Goal: Task Accomplishment & Management: Manage account settings

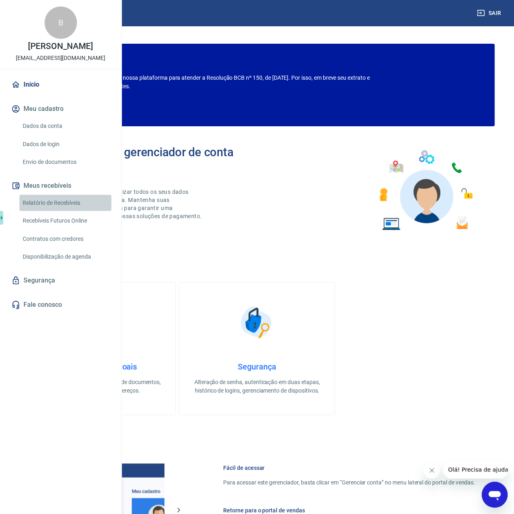
click at [53, 211] on link "Relatório de Recebíveis" at bounding box center [65, 203] width 92 height 17
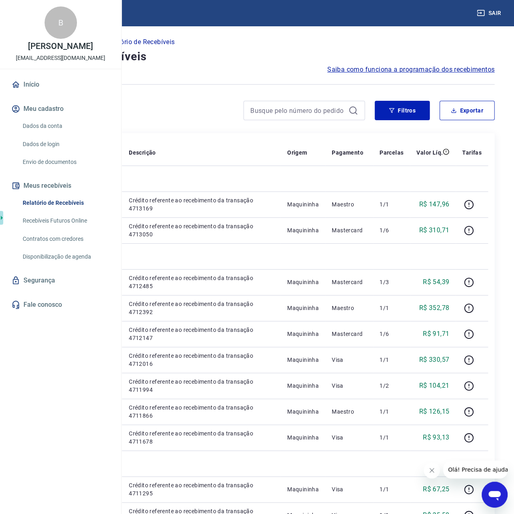
click at [54, 229] on link "Recebíveis Futuros Online" at bounding box center [65, 220] width 92 height 17
click at [64, 229] on link "Recebíveis Futuros Online" at bounding box center [65, 220] width 92 height 17
click at [71, 229] on link "Recebíveis Futuros Online" at bounding box center [65, 220] width 92 height 17
click at [52, 265] on link "Disponibilização de agenda" at bounding box center [65, 256] width 92 height 17
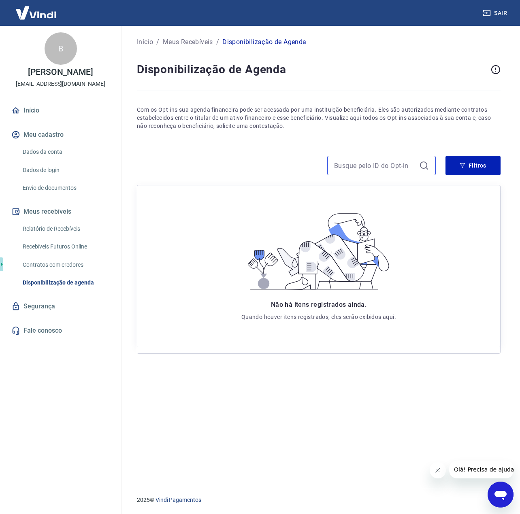
click at [414, 164] on input at bounding box center [375, 165] width 82 height 12
click at [455, 161] on button "Filtros" at bounding box center [472, 165] width 55 height 19
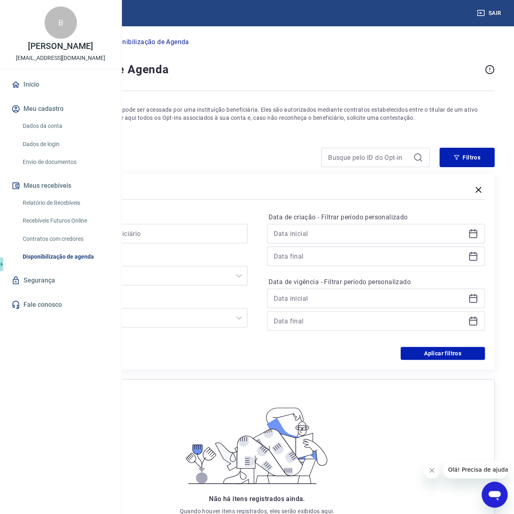
click at [39, 93] on link "Início" at bounding box center [61, 85] width 102 height 18
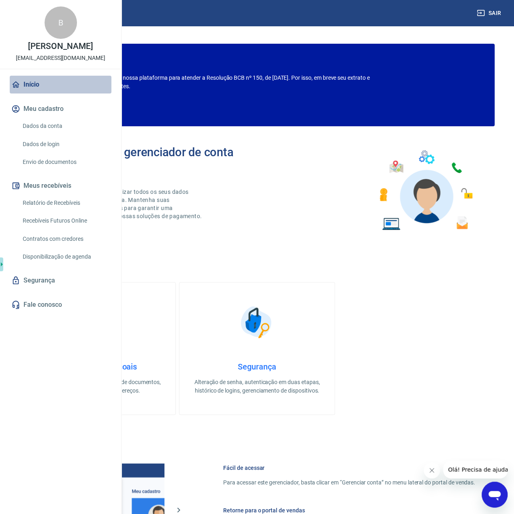
click at [31, 93] on link "Início" at bounding box center [61, 85] width 102 height 18
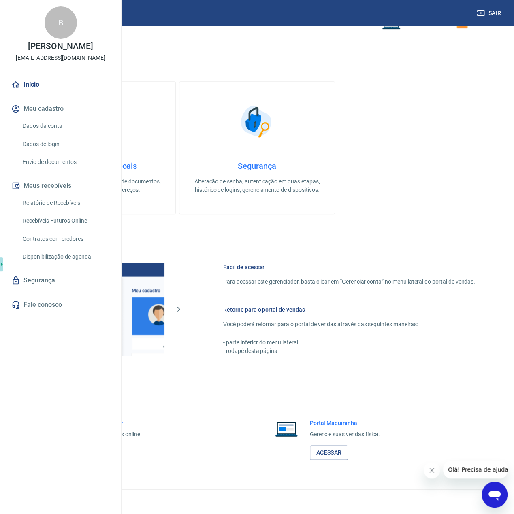
scroll to position [233, 0]
click at [326, 452] on link "Acessar" at bounding box center [329, 452] width 38 height 15
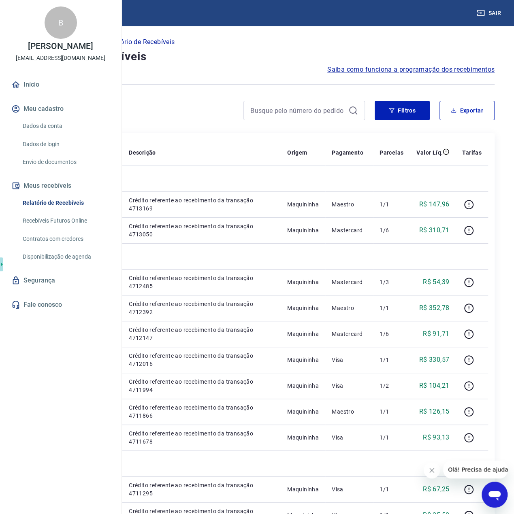
click at [418, 70] on span "Saiba como funciona a programação dos recebimentos" at bounding box center [410, 70] width 167 height 10
click at [492, 491] on icon "Open messaging window" at bounding box center [494, 496] width 12 height 10
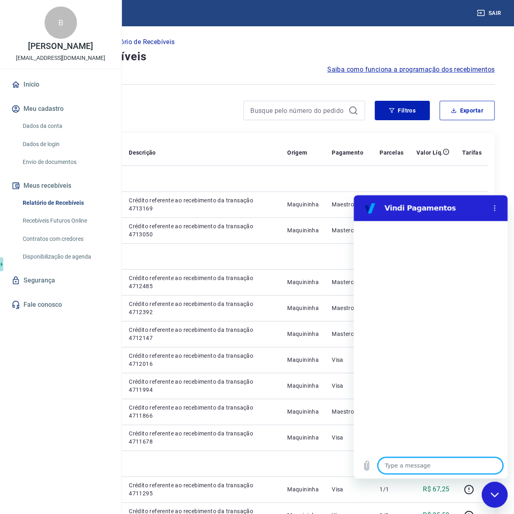
click at [420, 456] on div "Type a message x" at bounding box center [430, 465] width 154 height 26
click at [423, 464] on textarea at bounding box center [440, 465] width 125 height 16
type textarea "b"
type textarea "x"
type textarea "bo"
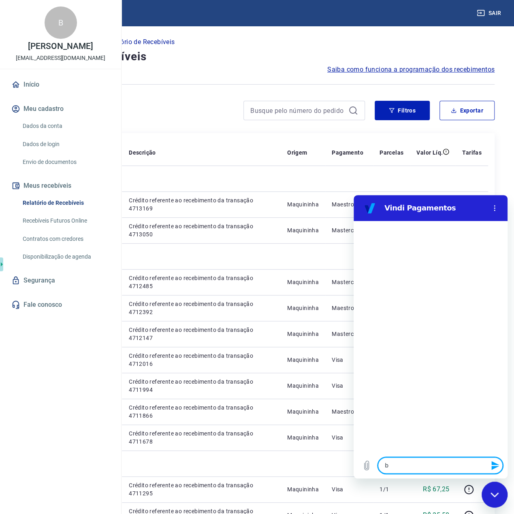
type textarea "x"
type textarea "bom"
type textarea "x"
type textarea "bom"
type textarea "x"
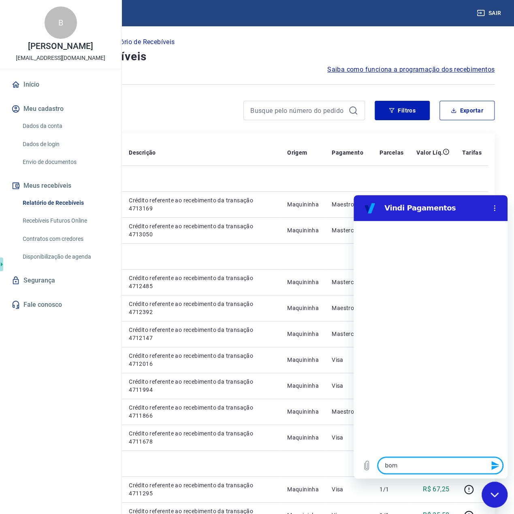
type textarea "bom d"
type textarea "x"
type textarea "bom di"
type textarea "x"
type textarea "bom dia"
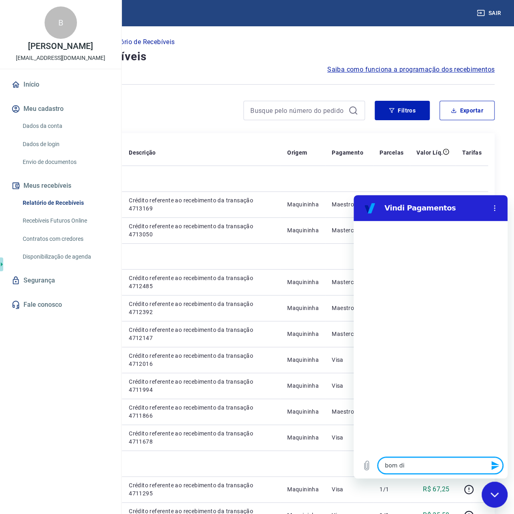
type textarea "x"
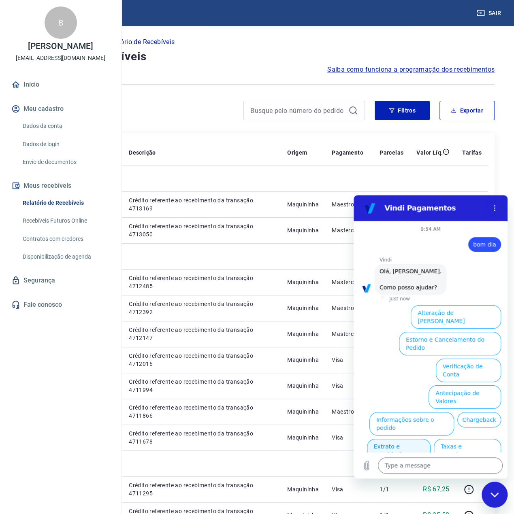
click at [416, 439] on button "Extrato e Recebíveis" at bounding box center [399, 450] width 64 height 23
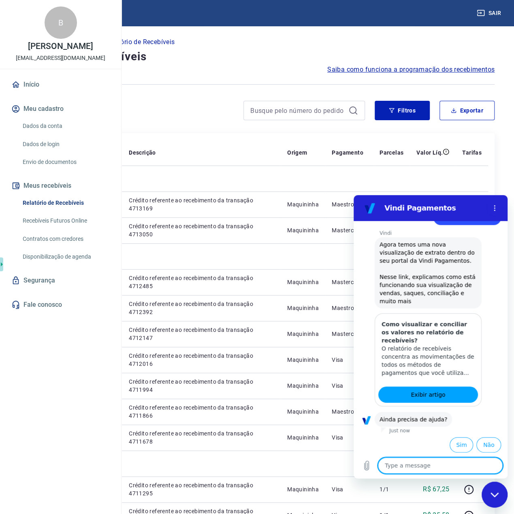
scroll to position [91, 0]
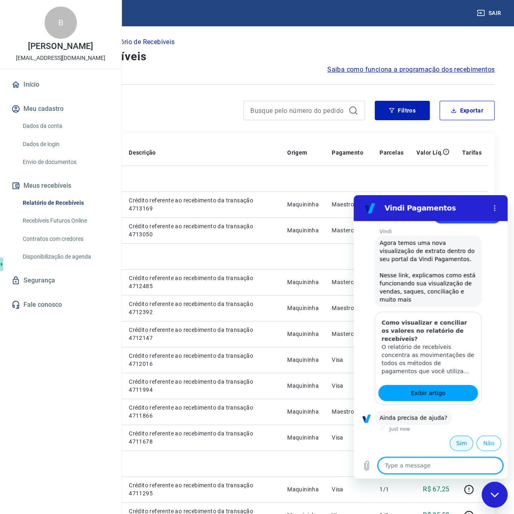
click at [458, 441] on button "Sim" at bounding box center [460, 442] width 23 height 15
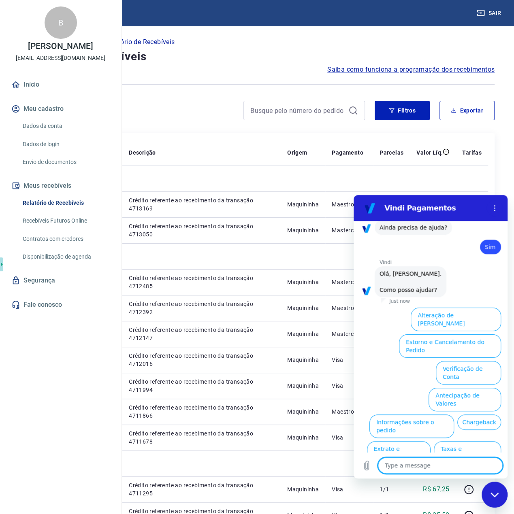
scroll to position [299, 0]
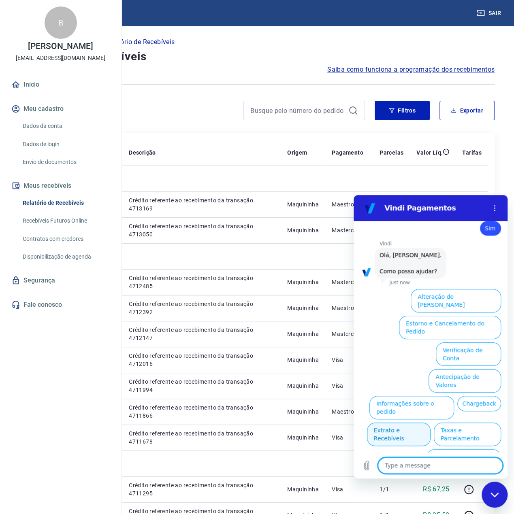
click at [430, 422] on button "Extrato e Recebíveis" at bounding box center [399, 433] width 64 height 23
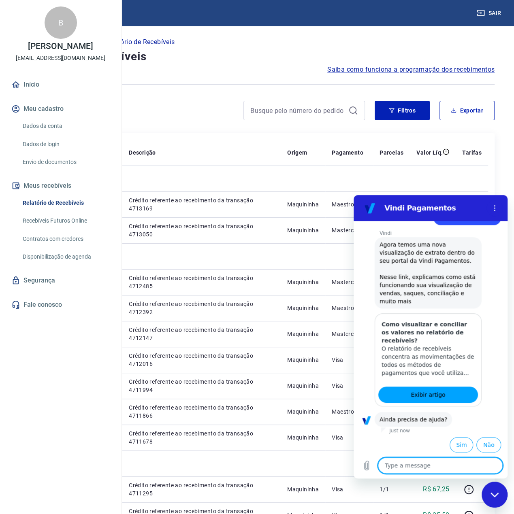
scroll to position [374, 0]
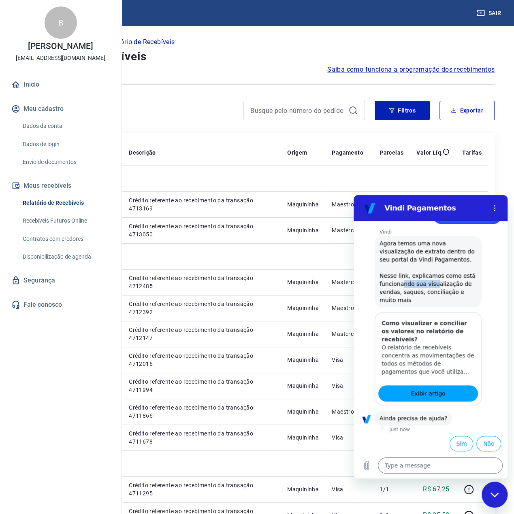
drag, startPoint x: 400, startPoint y: 285, endPoint x: 431, endPoint y: 284, distance: 31.6
click at [431, 284] on span "Agora temos uma nova visualização de extrato dentro do seu portal da Vindi Paga…" at bounding box center [428, 271] width 98 height 63
click at [421, 393] on span "Exibir artigo" at bounding box center [427, 393] width 34 height 10
type textarea "x"
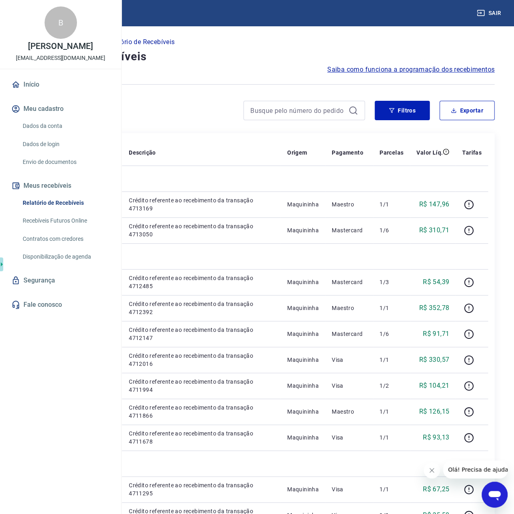
click at [49, 229] on link "Recebíveis Futuros Online" at bounding box center [65, 220] width 92 height 17
click at [74, 247] on link "Contratos com credores" at bounding box center [65, 239] width 92 height 17
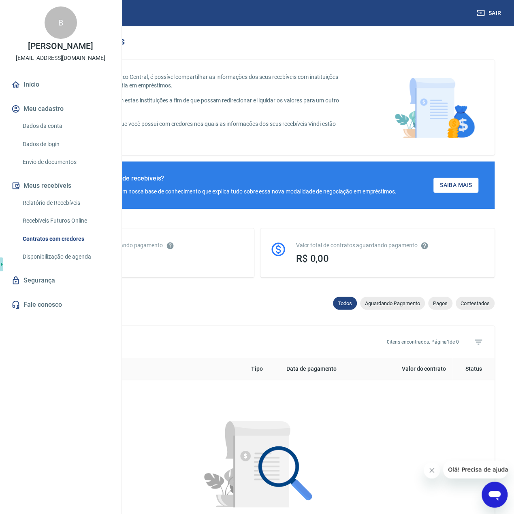
click at [74, 265] on link "Disponibilização de agenda" at bounding box center [65, 256] width 92 height 17
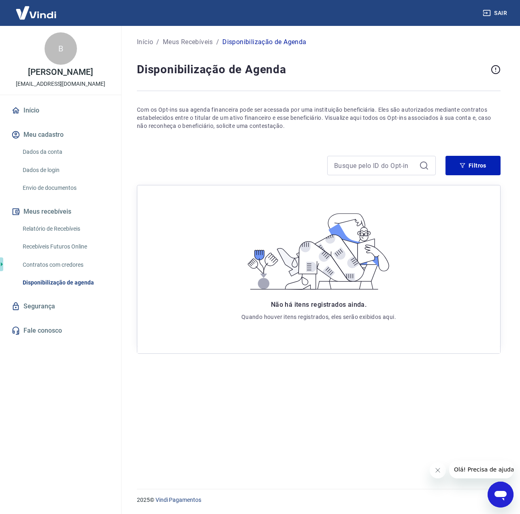
click at [61, 223] on link "Relatório de Recebíveis" at bounding box center [65, 229] width 92 height 17
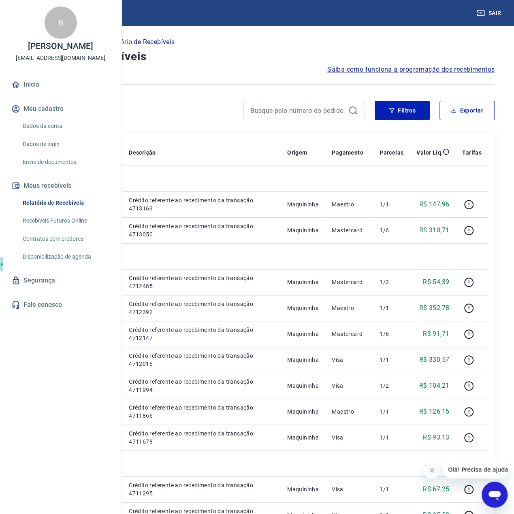
click at [51, 134] on link "Dados da conta" at bounding box center [65, 126] width 92 height 17
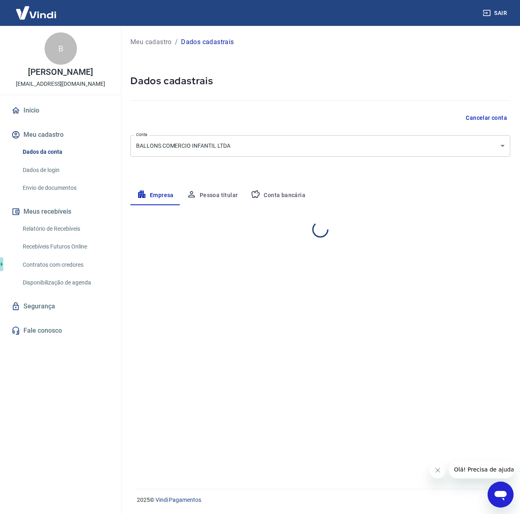
select select "PE"
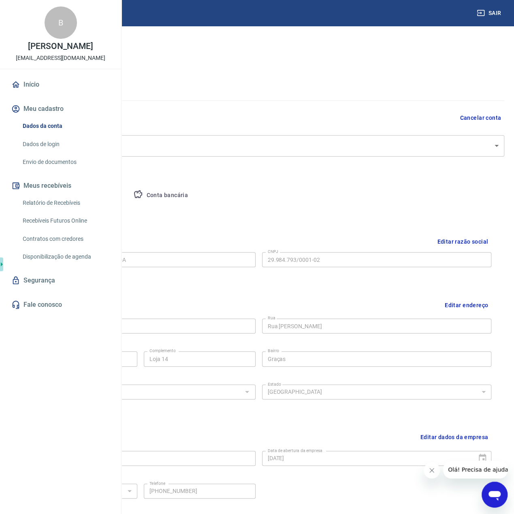
click at [49, 153] on link "Dados de login" at bounding box center [65, 144] width 92 height 17
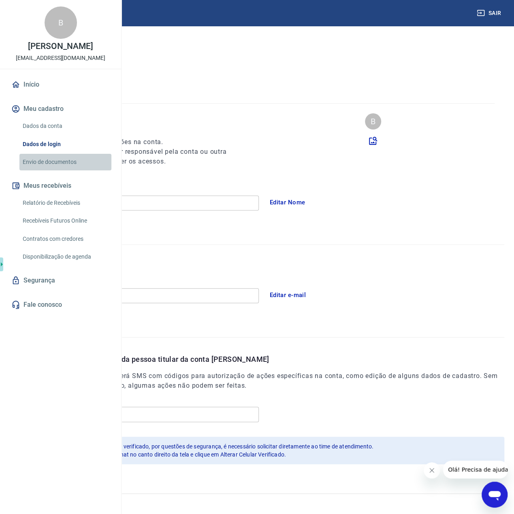
click at [52, 170] on link "Envio de documentos" at bounding box center [65, 162] width 92 height 17
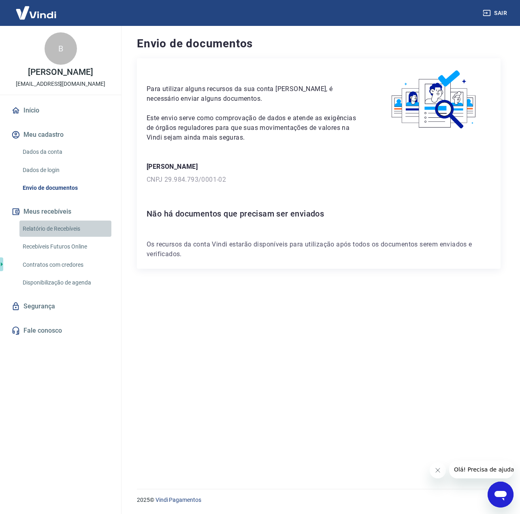
click at [45, 227] on link "Relatório de Recebíveis" at bounding box center [65, 229] width 92 height 17
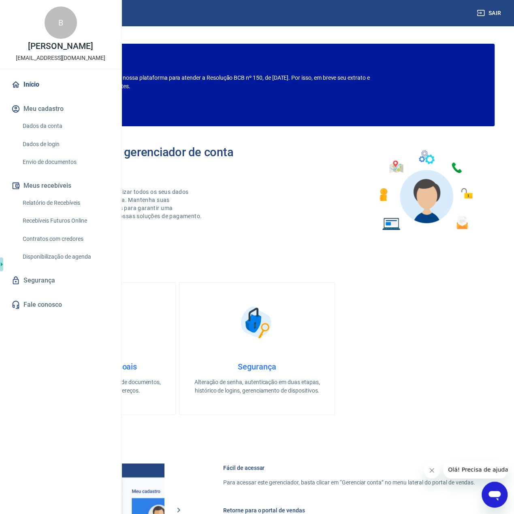
click at [54, 211] on link "Relatório de Recebíveis" at bounding box center [65, 203] width 92 height 17
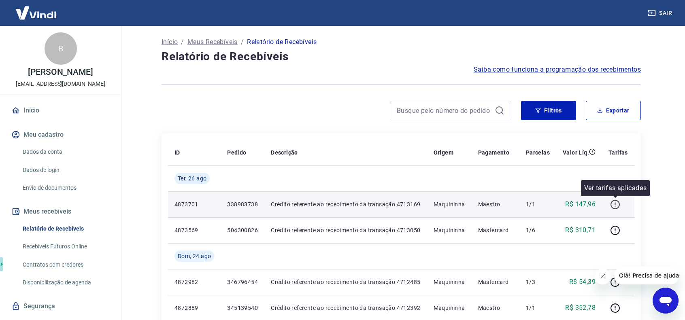
click at [519, 206] on icon "button" at bounding box center [615, 205] width 10 height 10
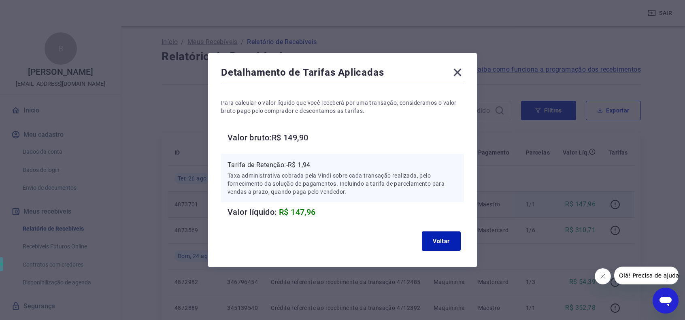
click at [458, 71] on icon at bounding box center [457, 72] width 13 height 13
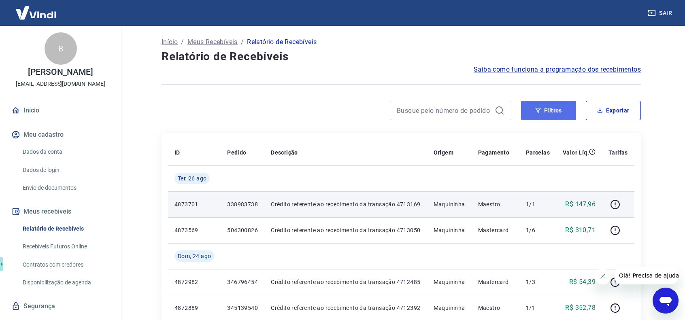
click at [519, 114] on button "Filtros" at bounding box center [548, 110] width 55 height 19
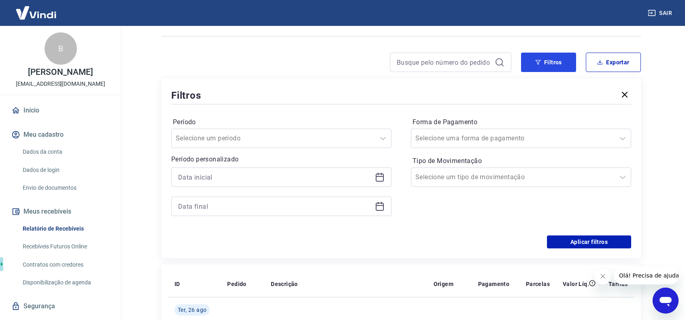
scroll to position [81, 0]
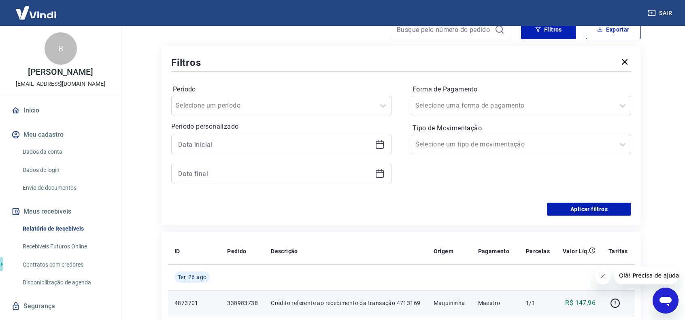
click at [284, 95] on div "Período Selecione um período" at bounding box center [281, 99] width 220 height 32
click at [309, 104] on div at bounding box center [273, 105] width 195 height 11
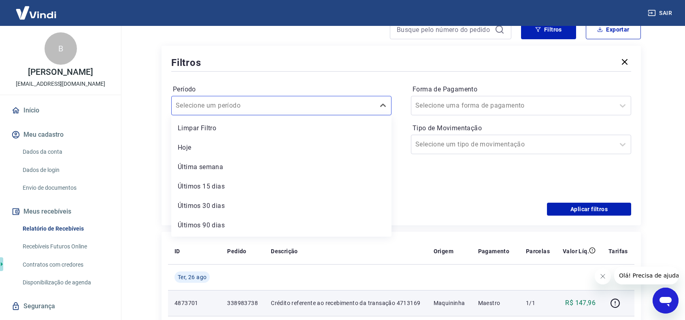
click at [479, 191] on div "Forma de Pagamento Selecione uma forma de pagamento Tipo de Movimentação Seleci…" at bounding box center [521, 138] width 220 height 110
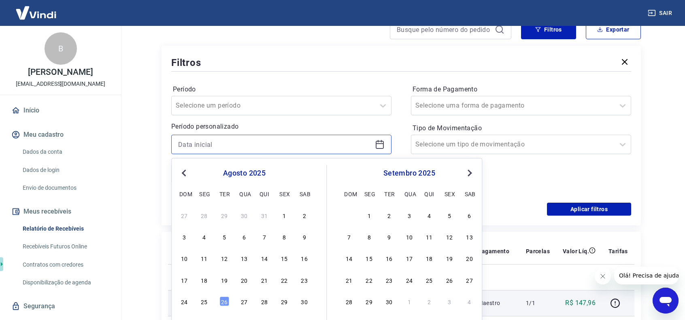
click at [256, 145] on input at bounding box center [274, 144] width 193 height 12
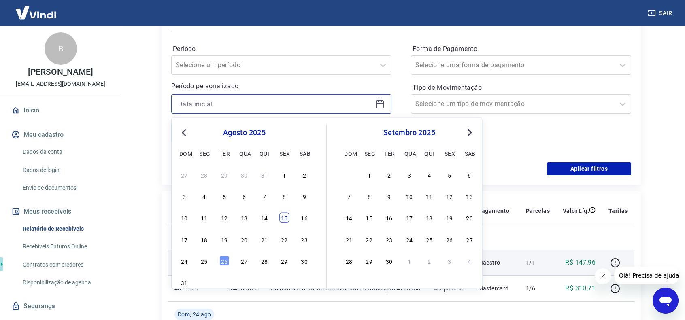
scroll to position [162, 0]
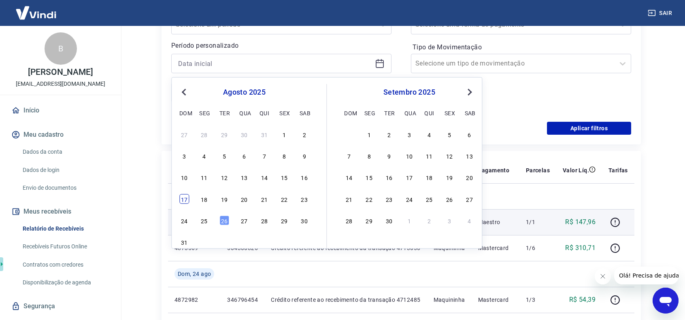
click at [187, 198] on div "17" at bounding box center [184, 199] width 10 height 10
type input "17/08/2025"
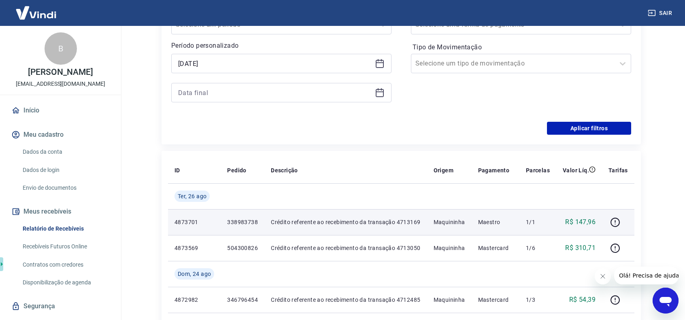
scroll to position [121, 0]
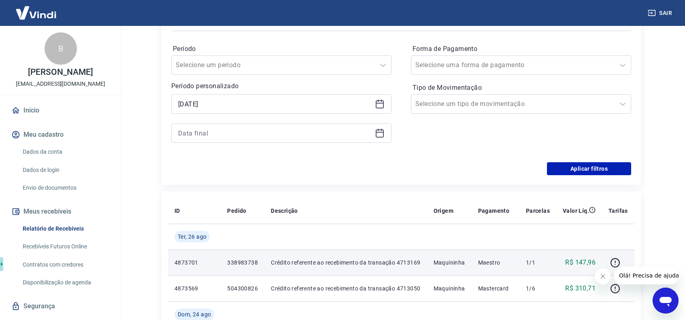
click at [382, 135] on icon at bounding box center [380, 133] width 10 height 10
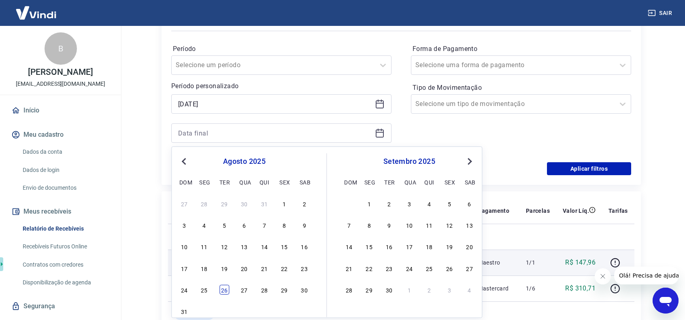
click at [223, 292] on div "26" at bounding box center [224, 290] width 10 height 10
type input "[DATE]"
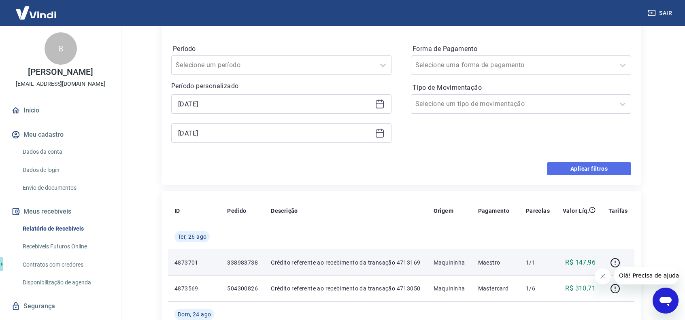
click at [519, 172] on button "Aplicar filtros" at bounding box center [589, 168] width 84 height 13
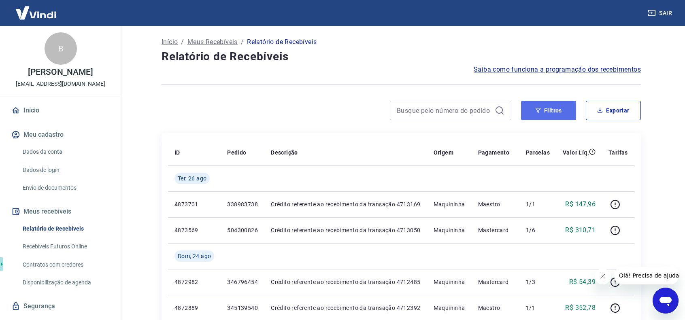
click at [519, 105] on button "Filtros" at bounding box center [548, 110] width 55 height 19
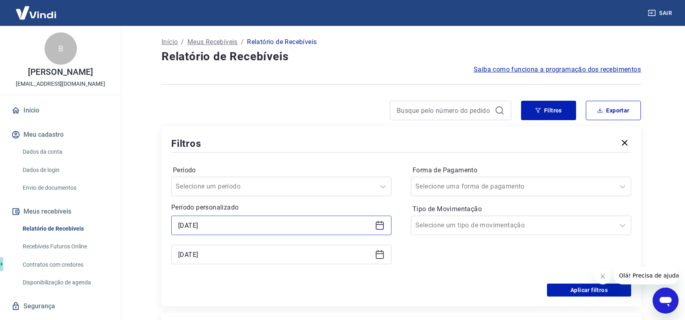
click at [266, 225] on input "17/08/2025" at bounding box center [274, 225] width 193 height 12
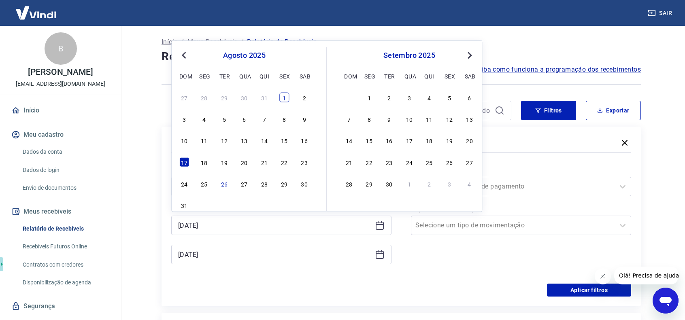
click at [288, 101] on div "1" at bounding box center [284, 98] width 10 height 10
type input "01/08/2025"
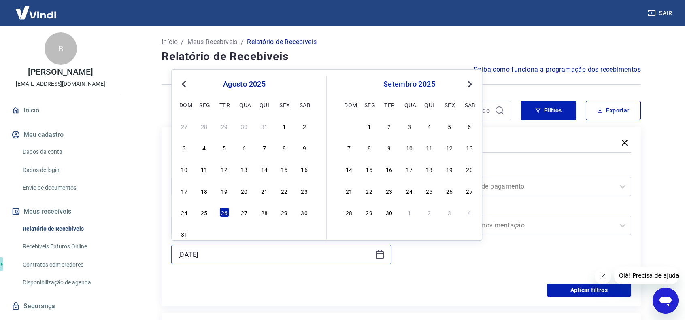
click at [340, 258] on input "[DATE]" at bounding box center [274, 254] width 193 height 12
click at [228, 214] on div "24 25 26 27 28 29 30" at bounding box center [244, 212] width 132 height 12
click at [224, 213] on div "26" at bounding box center [224, 213] width 10 height 10
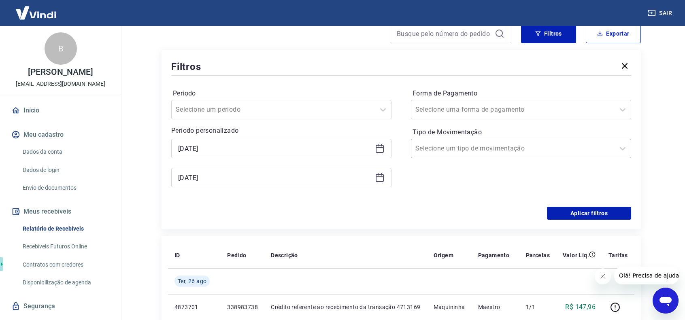
scroll to position [81, 0]
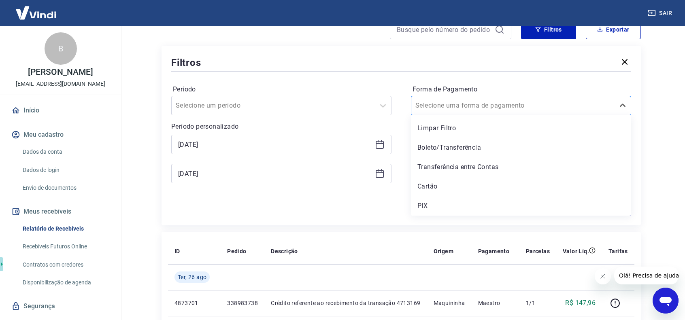
click at [469, 107] on input "Forma de Pagamento" at bounding box center [456, 106] width 82 height 10
click at [469, 104] on input "Forma de Pagamento" at bounding box center [456, 106] width 82 height 10
click at [364, 212] on div "Aplicar filtros" at bounding box center [401, 209] width 460 height 13
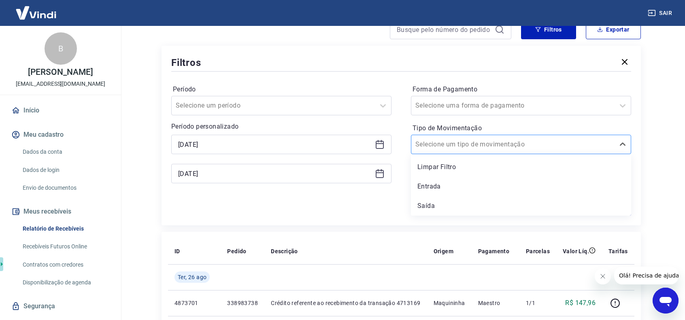
click at [519, 152] on div "Selecione um tipo de movimentação" at bounding box center [521, 144] width 220 height 19
click at [352, 193] on div "Período Selecione um período Período personalizado Selected date: sexta-feira, …" at bounding box center [401, 137] width 460 height 129
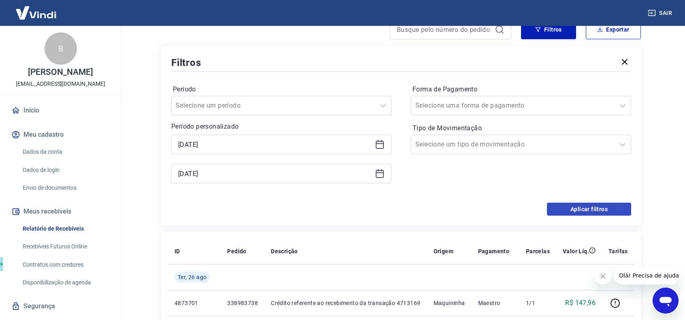
click at [519, 202] on div "Período Selecione um período Período personalizado Selected date: sexta-feira, …" at bounding box center [401, 137] width 460 height 129
click at [519, 206] on button "Aplicar filtros" at bounding box center [589, 209] width 84 height 13
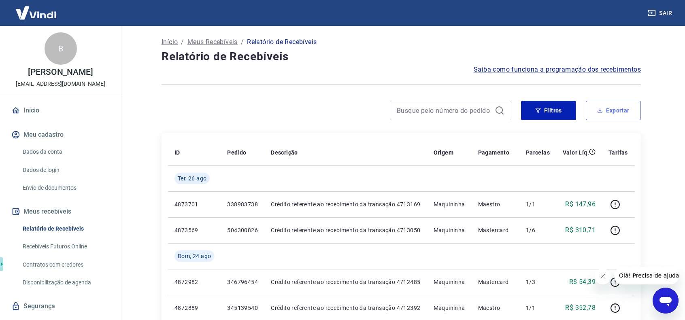
click at [519, 113] on button "Exportar" at bounding box center [613, 110] width 55 height 19
type input "01/08/2025"
type input "[DATE]"
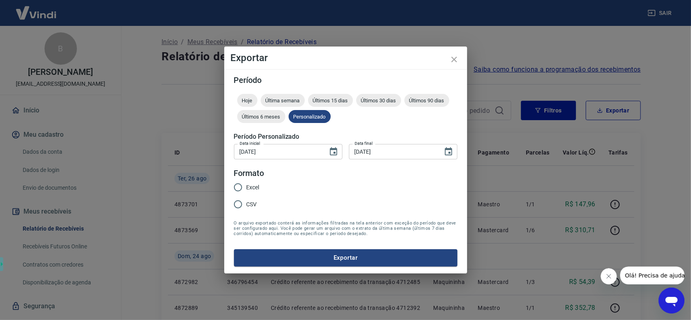
click at [254, 190] on span "Excel" at bounding box center [252, 187] width 13 height 8
click at [246, 190] on input "Excel" at bounding box center [237, 187] width 17 height 17
radio input "true"
click at [322, 256] on button "Exportar" at bounding box center [345, 257] width 223 height 17
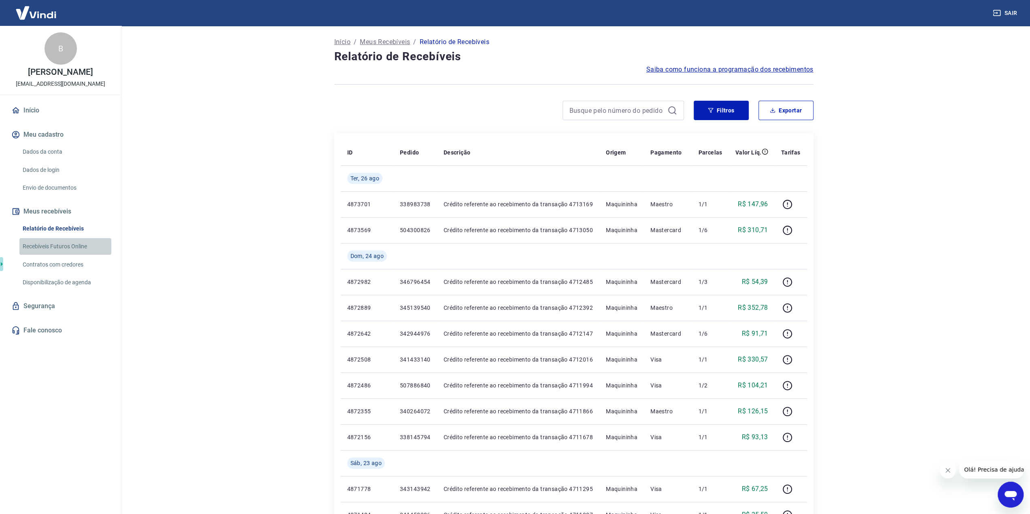
click at [65, 247] on link "Recebíveis Futuros Online" at bounding box center [65, 246] width 92 height 17
click at [344, 42] on p "Início" at bounding box center [342, 42] width 16 height 10
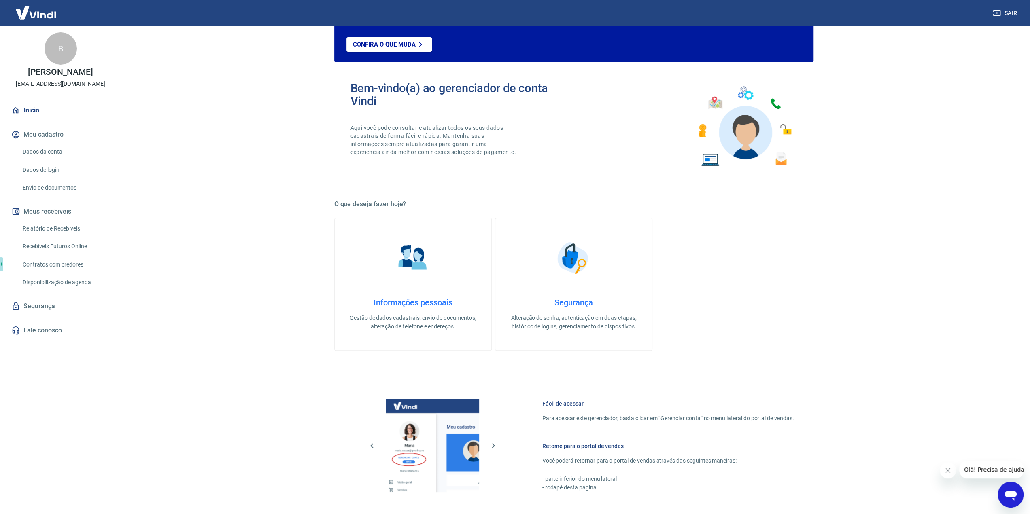
scroll to position [200, 0]
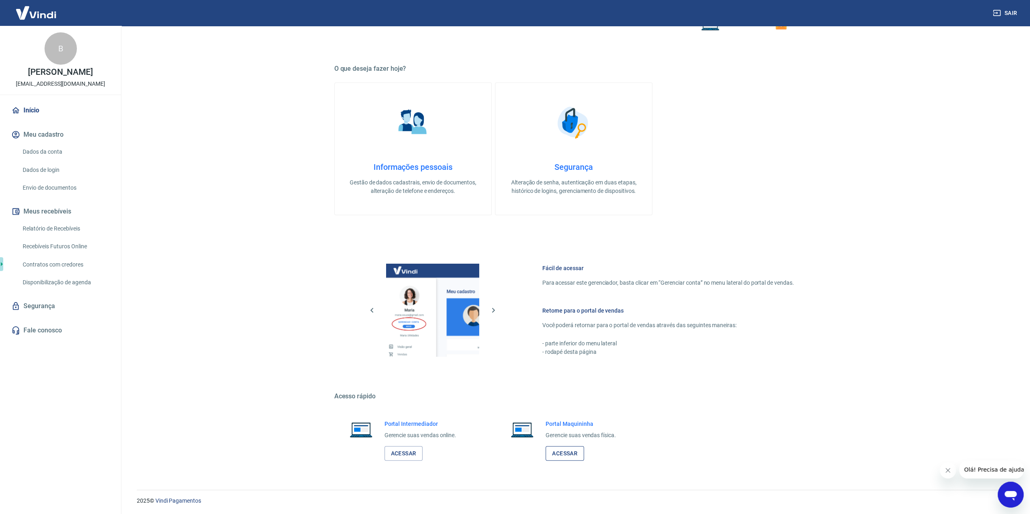
click at [570, 452] on link "Acessar" at bounding box center [564, 453] width 38 height 15
click at [58, 155] on link "Dados da conta" at bounding box center [65, 152] width 92 height 17
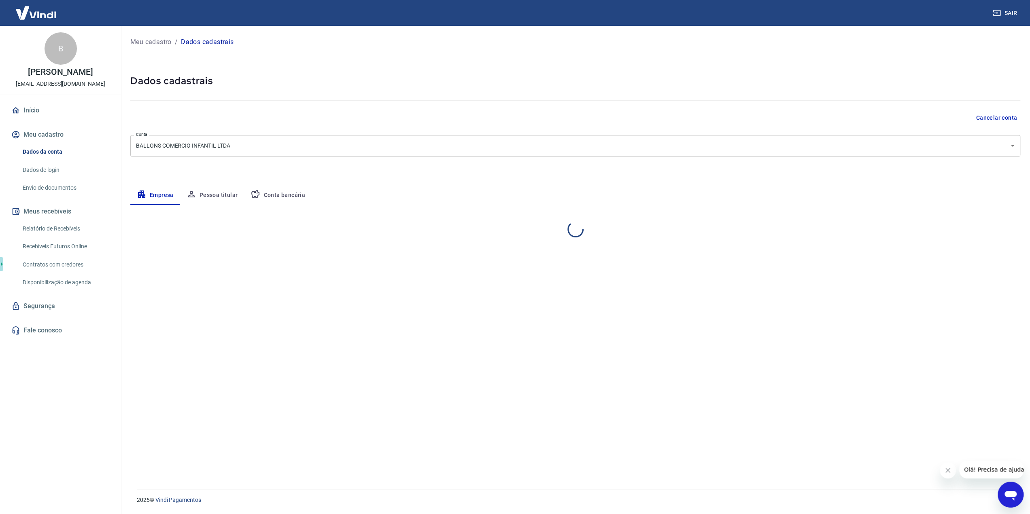
select select "PE"
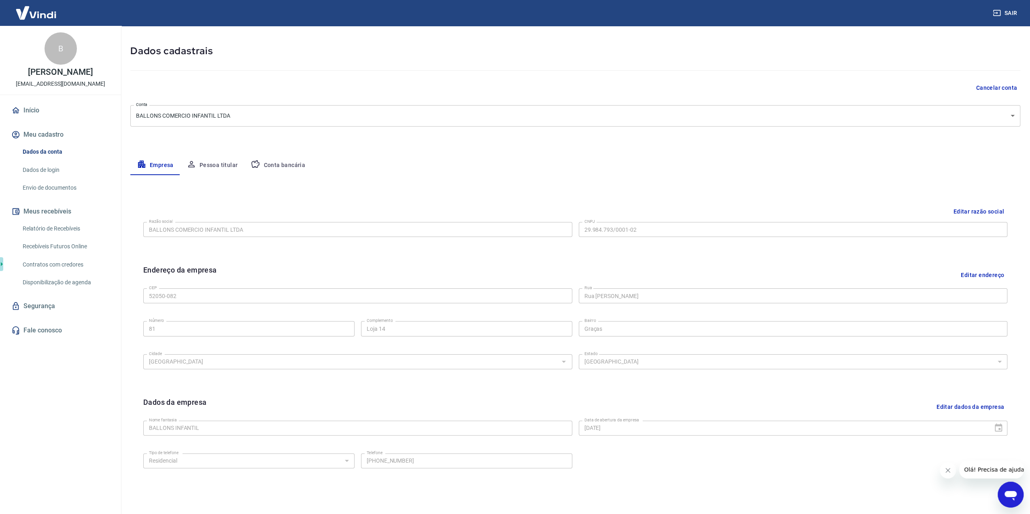
scroll to position [40, 0]
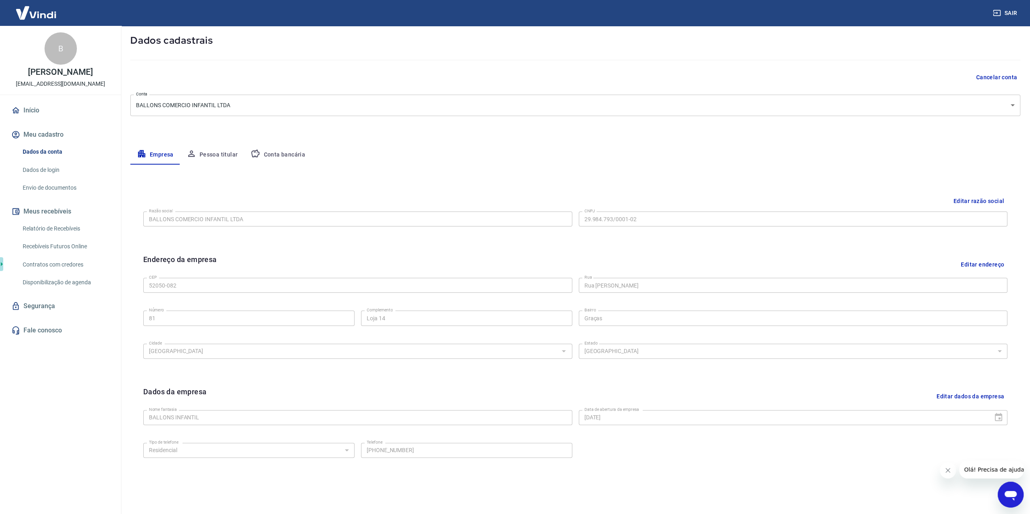
click at [216, 152] on button "Pessoa titular" at bounding box center [212, 154] width 64 height 19
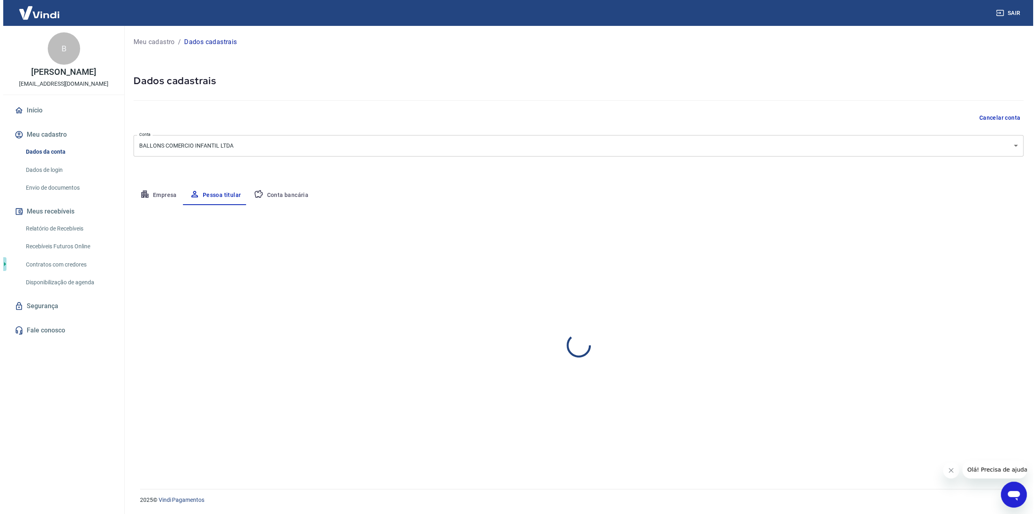
scroll to position [0, 0]
click at [274, 196] on button "Conta bancária" at bounding box center [278, 195] width 68 height 19
select select "1"
click at [1017, 494] on icon "Open messaging window" at bounding box center [1016, 496] width 12 height 10
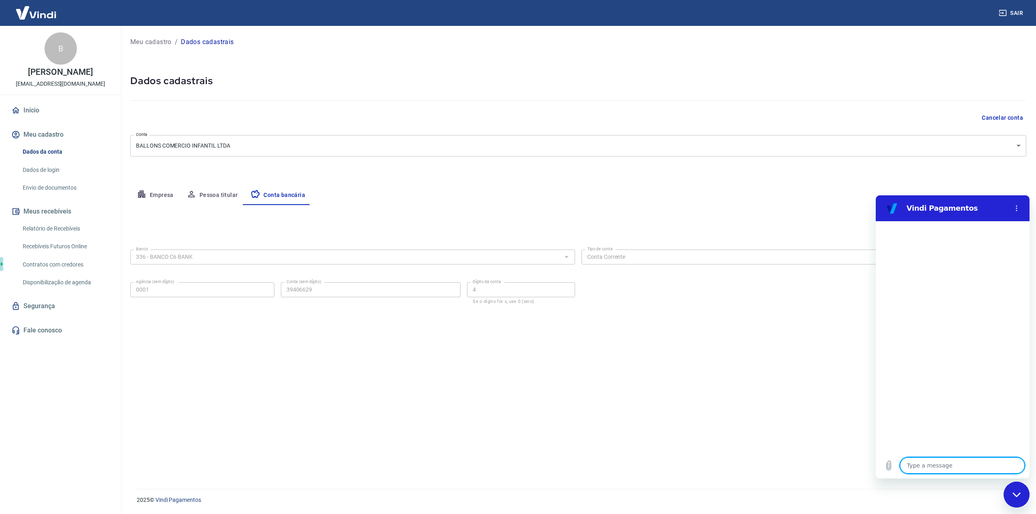
click at [925, 465] on textarea at bounding box center [962, 466] width 125 height 16
type textarea "A"
type textarea "x"
type textarea "Ai"
type textarea "x"
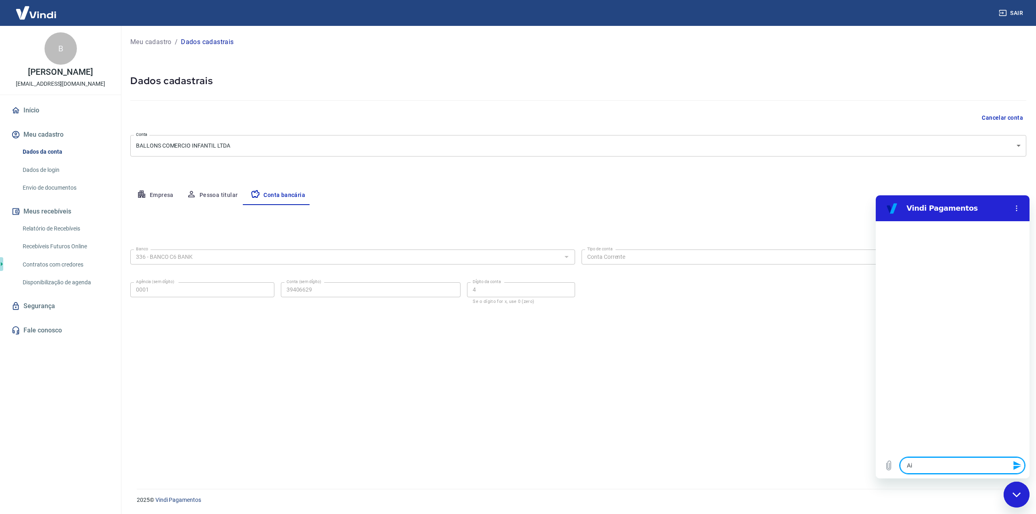
type textarea "Ain"
type textarea "x"
type textarea "Aind"
type textarea "x"
type textarea "Ainda"
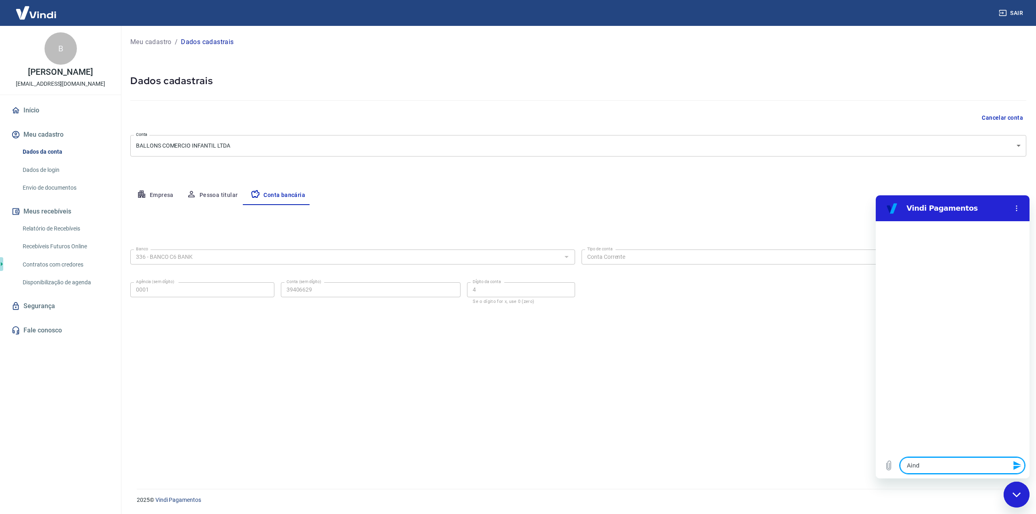
type textarea "x"
type textarea "Ainda"
type textarea "x"
type textarea "Ainda n"
type textarea "x"
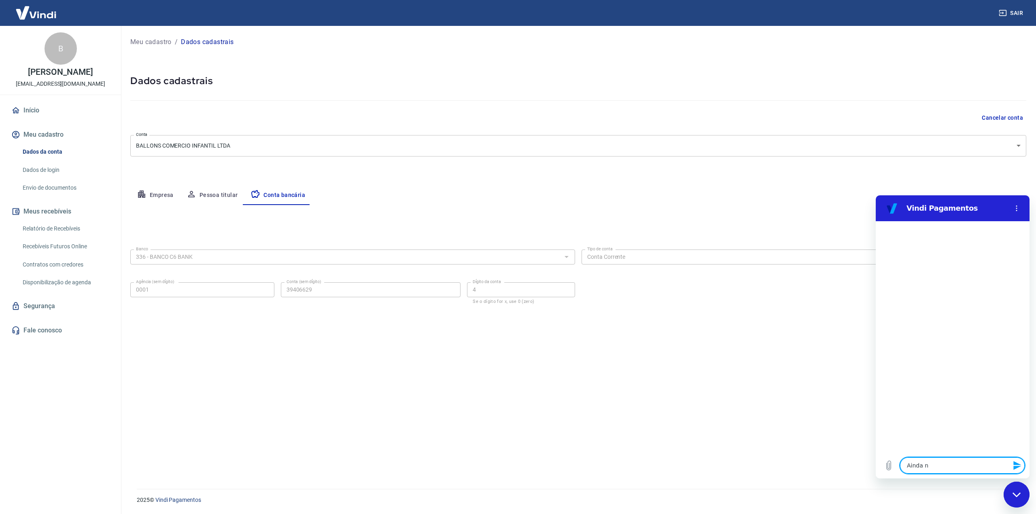
type textarea "Ainda nã"
type textarea "x"
type textarea "Ainda não"
type textarea "x"
type textarea "Ainda não"
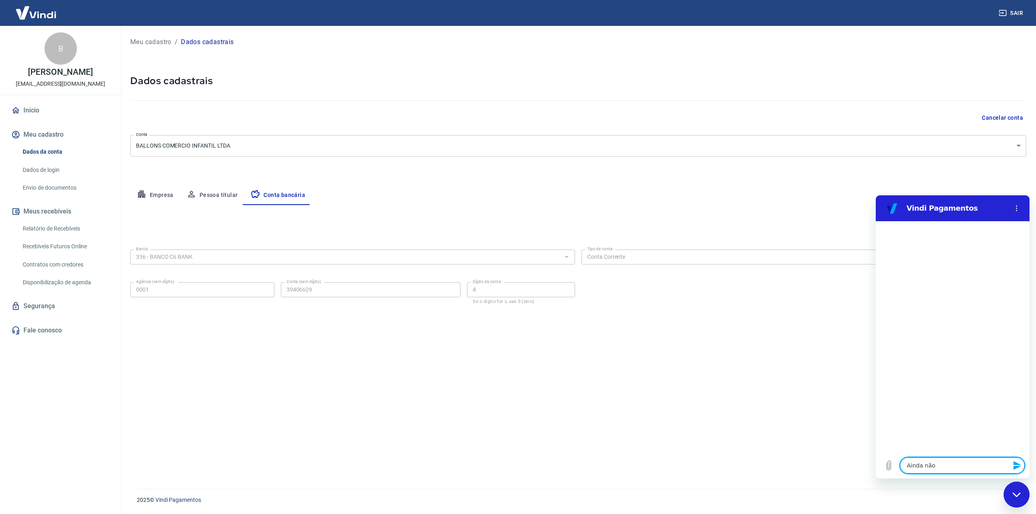
type textarea "x"
type textarea "Ainda não r"
type textarea "x"
type textarea "Ainda não re"
type textarea "x"
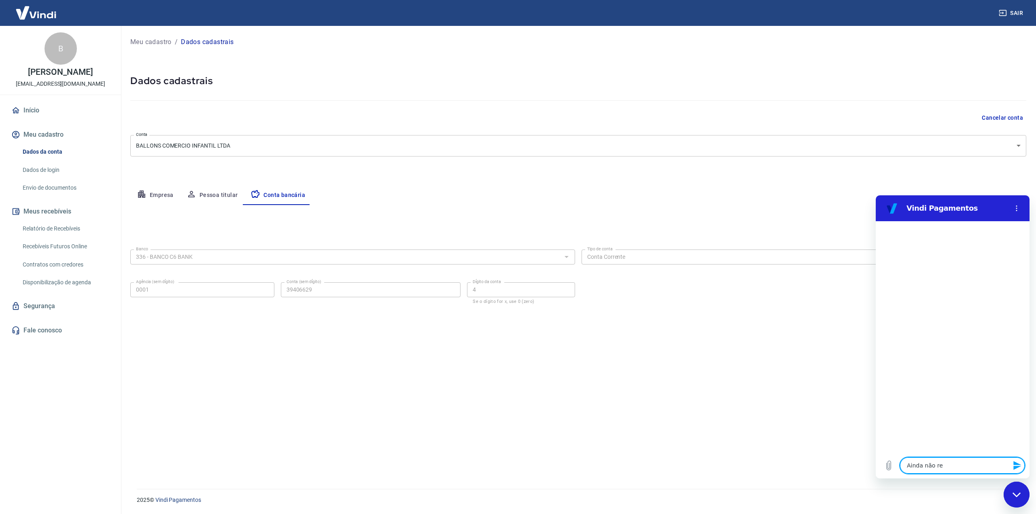
type textarea "Ainda não rec"
type textarea "x"
type textarea "Ainda não rece"
type textarea "x"
type textarea "Ainda não receb"
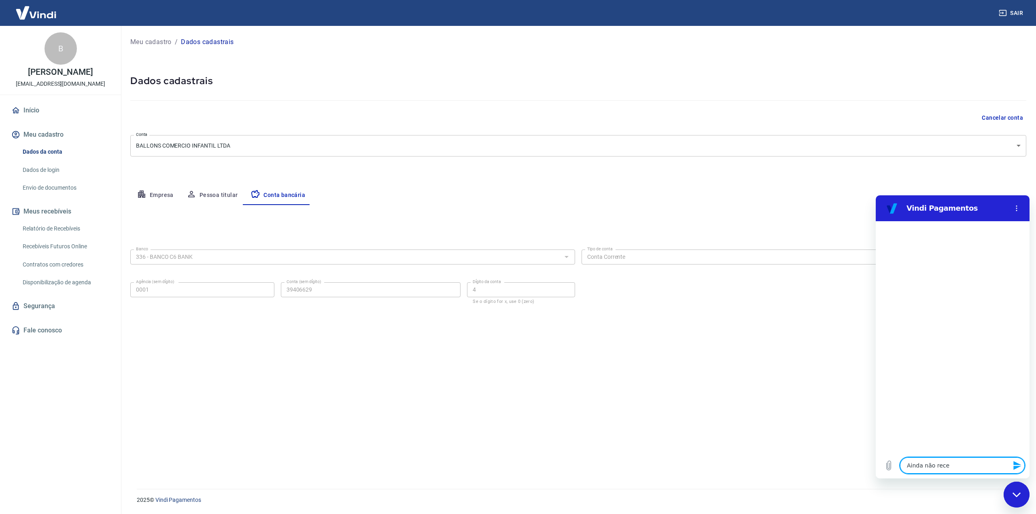
type textarea "x"
type textarea "Ainda não recebi"
type textarea "x"
type textarea "Ainda não recebi"
type textarea "x"
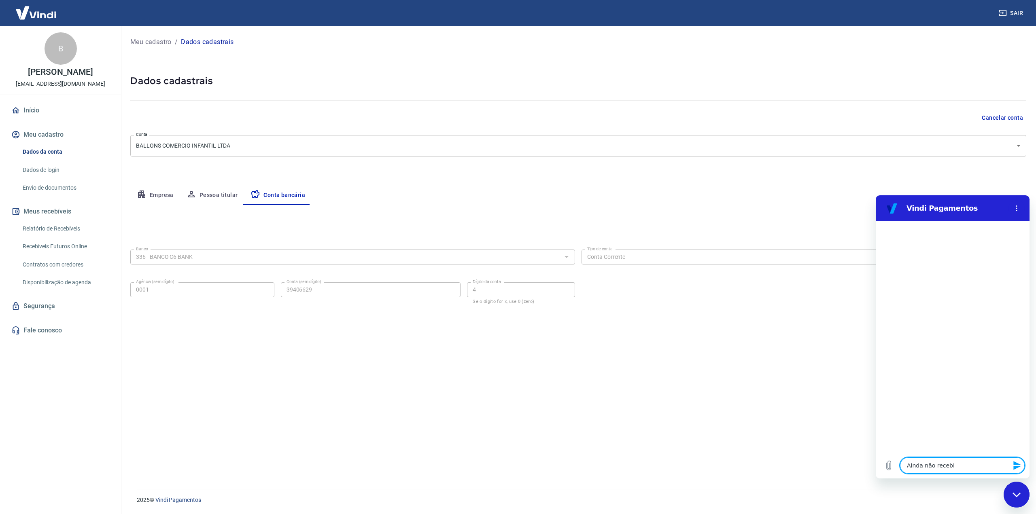
type textarea "Ainda não recebi e"
type textarea "x"
type textarea "Ainda não recebi em"
type textarea "x"
type textarea "Ainda não recebi em"
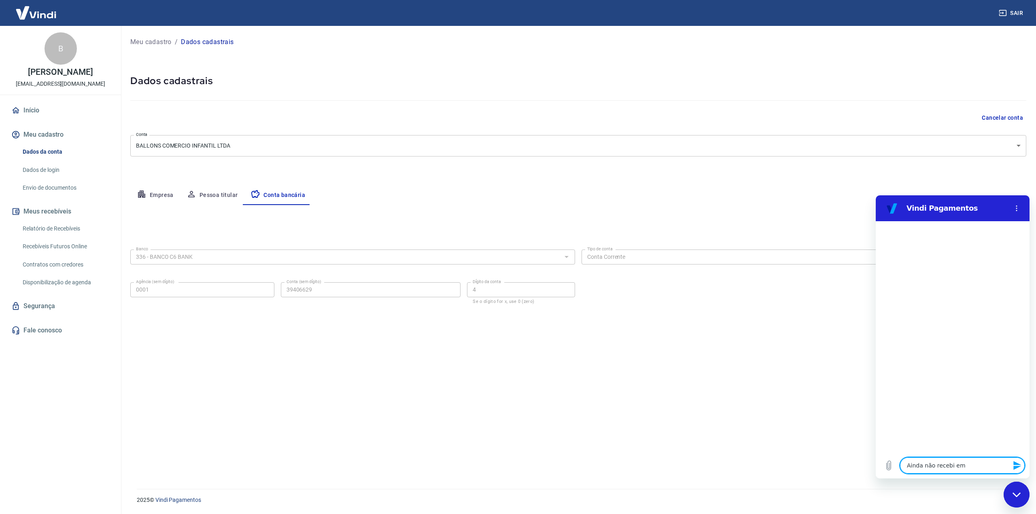
type textarea "x"
type textarea "Ainda não recebi em m"
type textarea "x"
type textarea "Ainda não recebi em mi"
type textarea "x"
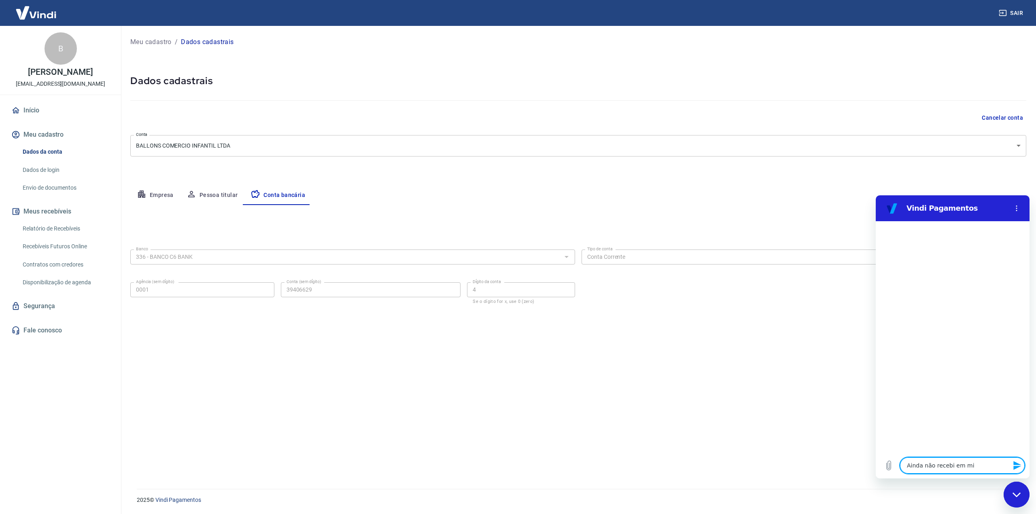
type textarea "Ainda não recebi em min"
type textarea "x"
type textarea "Ainda não recebi em minh"
type textarea "x"
type textarea "Ainda não recebi em minha"
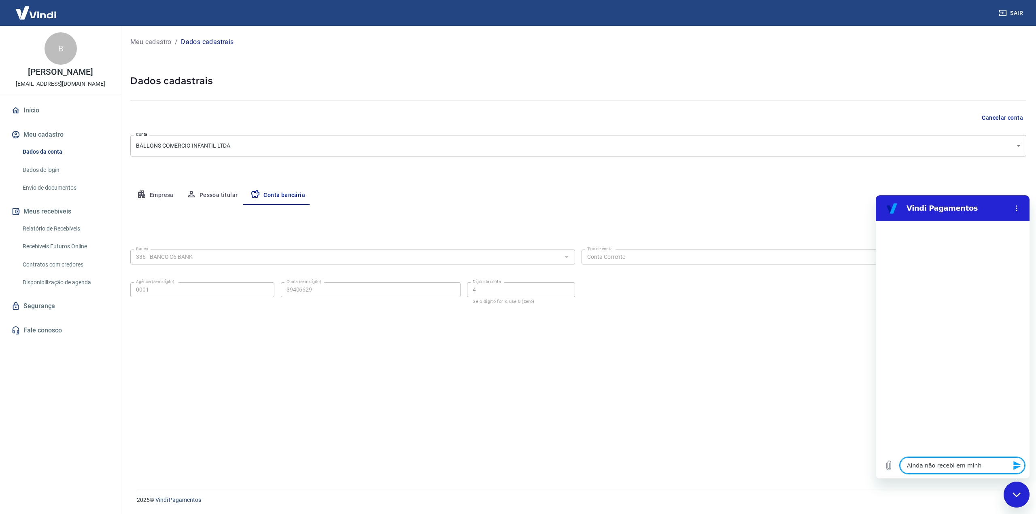
type textarea "x"
type textarea "Ainda não recebi em minha"
type textarea "x"
type textarea "Ainda não recebi em minha c"
type textarea "x"
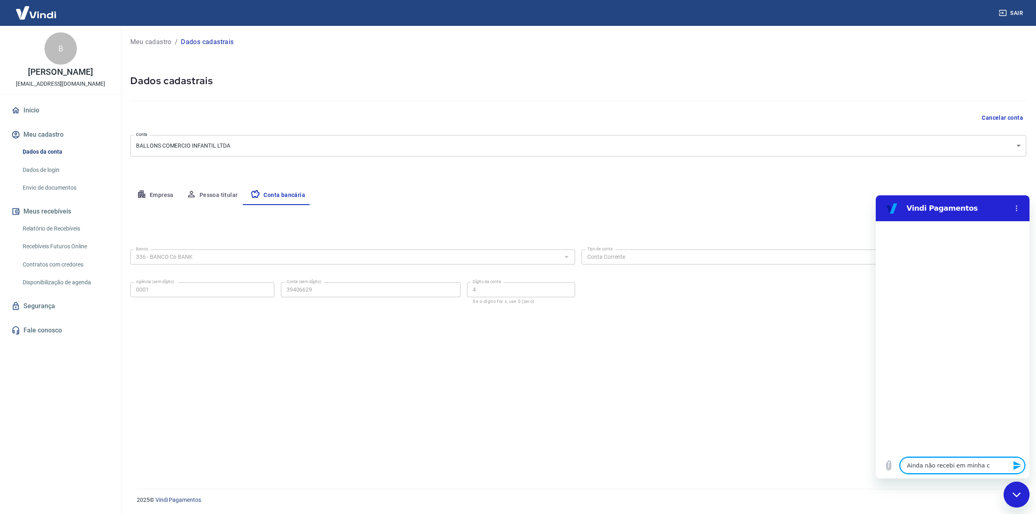
type textarea "Ainda não recebi em minha co"
type textarea "x"
type textarea "Ainda não recebi em minha con"
type textarea "x"
type textarea "Ainda não recebi em minha cont"
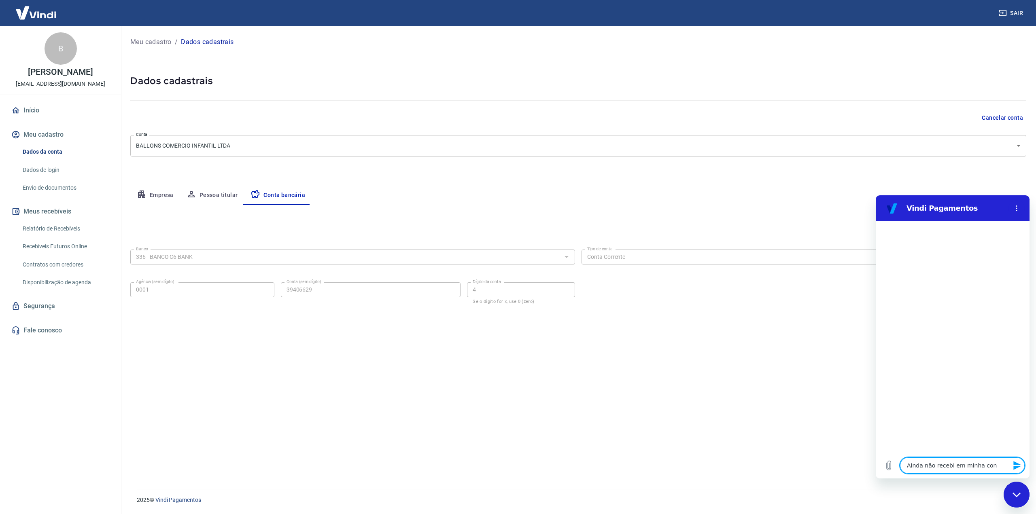
type textarea "x"
type textarea "Ainda não recebi em minha conta"
type textarea "x"
click at [47, 171] on link "Dados de login" at bounding box center [65, 170] width 92 height 17
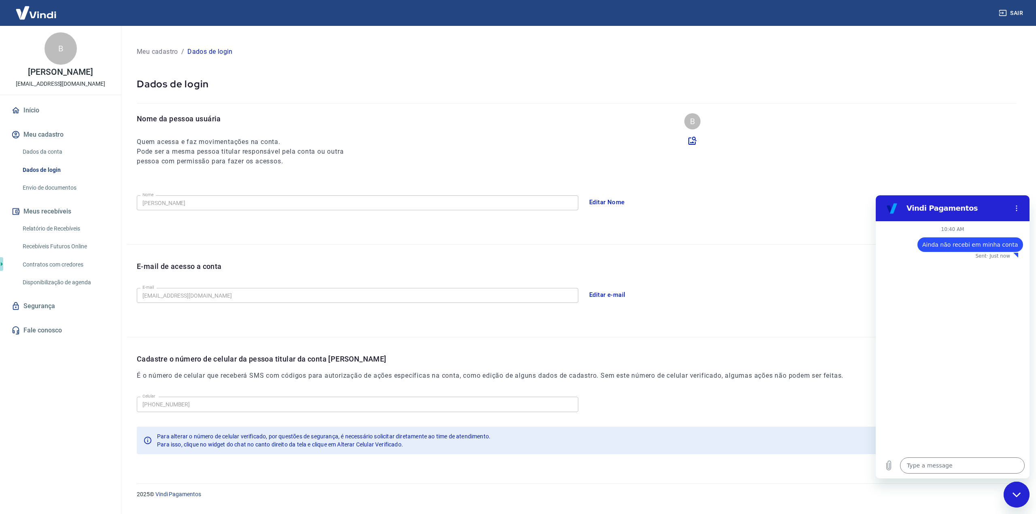
type textarea "x"
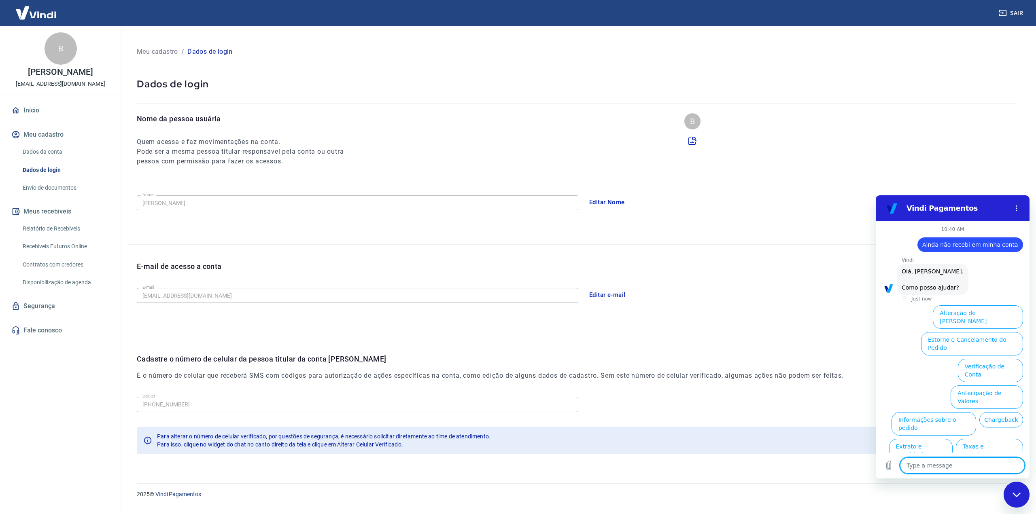
click at [949, 467] on textarea at bounding box center [962, 466] width 125 height 16
type textarea "f"
type textarea "x"
type textarea "fa"
type textarea "x"
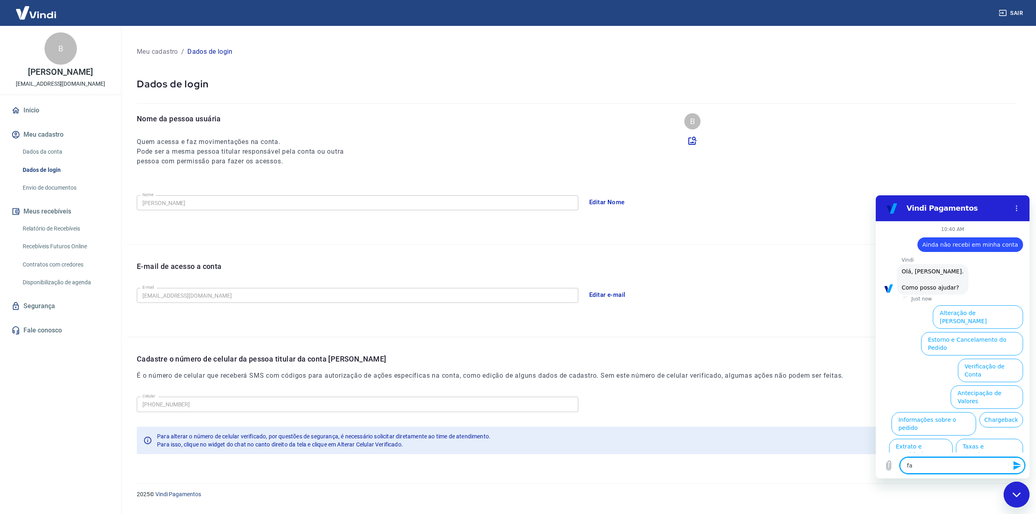
type textarea "fal"
type textarea "x"
type textarea "fala"
type textarea "x"
type textarea "falar"
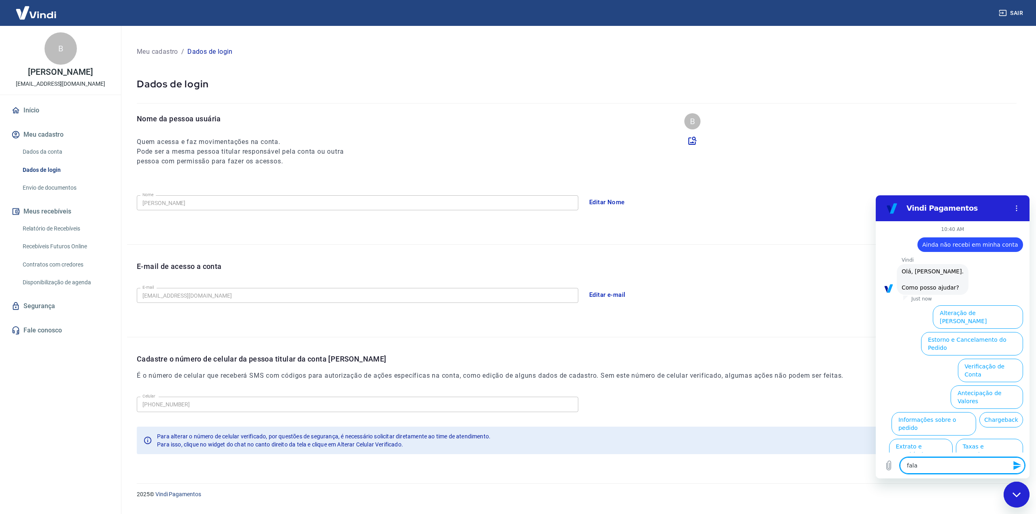
type textarea "x"
type textarea "falar"
type textarea "x"
type textarea "falar c"
type textarea "x"
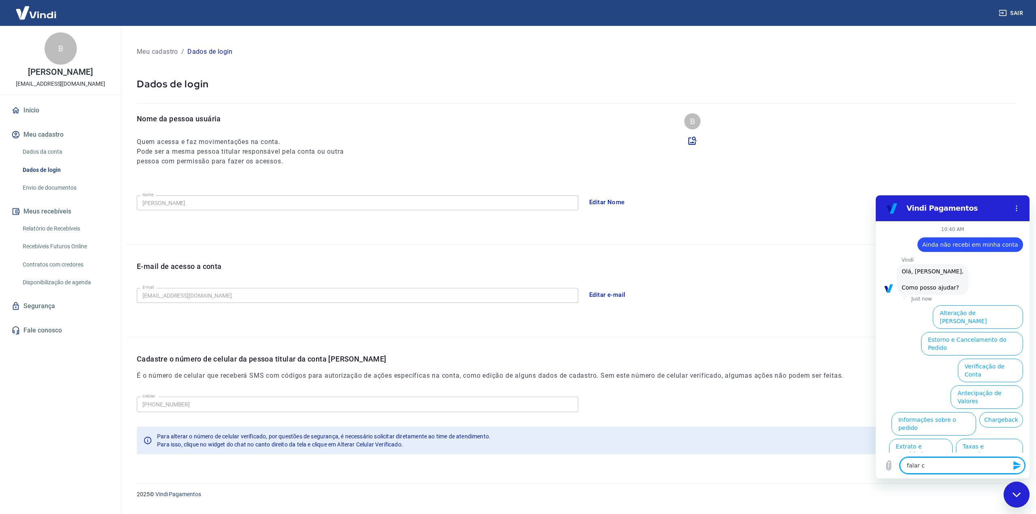
type textarea "falar co"
type textarea "x"
type textarea "falar com"
type textarea "x"
type textarea "falar com"
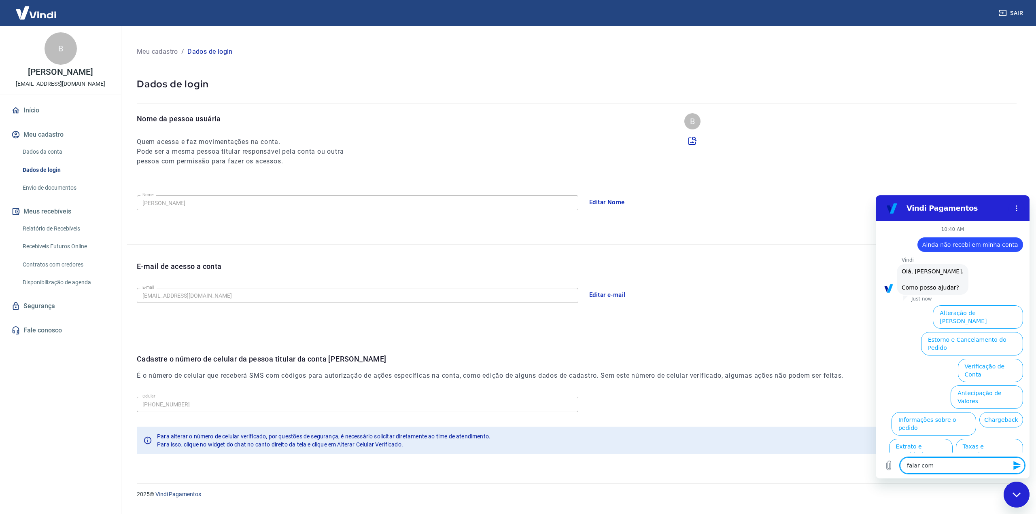
type textarea "x"
type textarea "falar com u"
type textarea "x"
type textarea "falar com um"
type textarea "x"
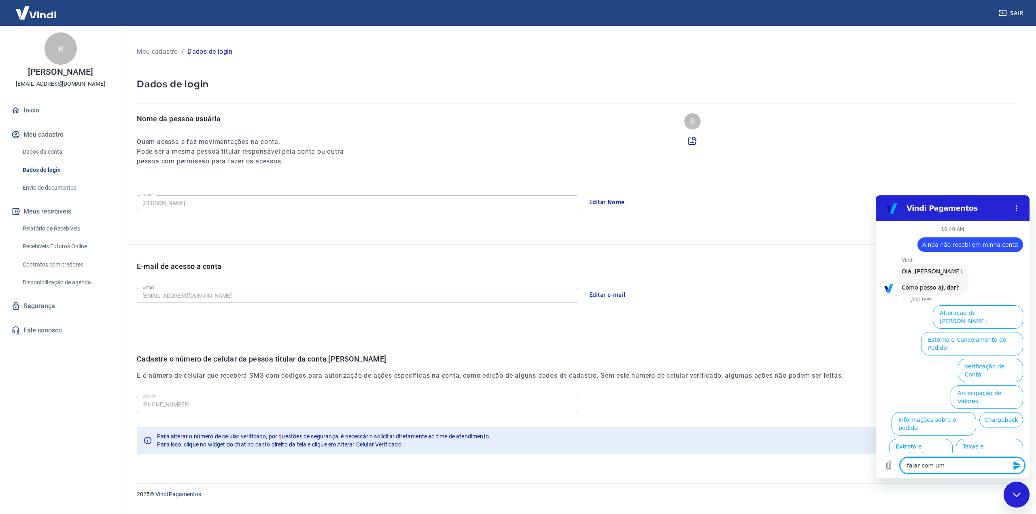
type textarea "falar com um"
type textarea "x"
type textarea "falar com um a"
type textarea "x"
type textarea "falar com um at"
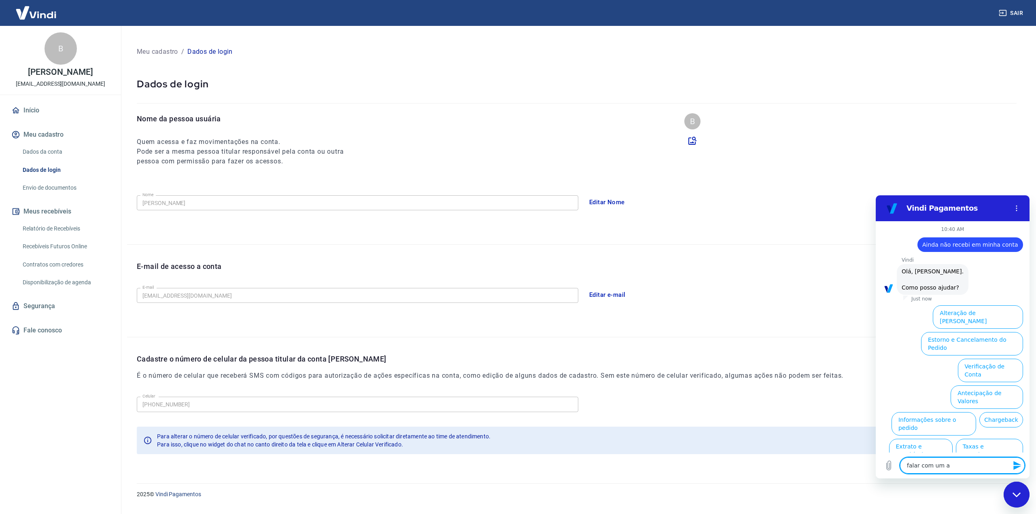
type textarea "x"
type textarea "falar com um ate"
type textarea "x"
type textarea "falar com um aten"
type textarea "x"
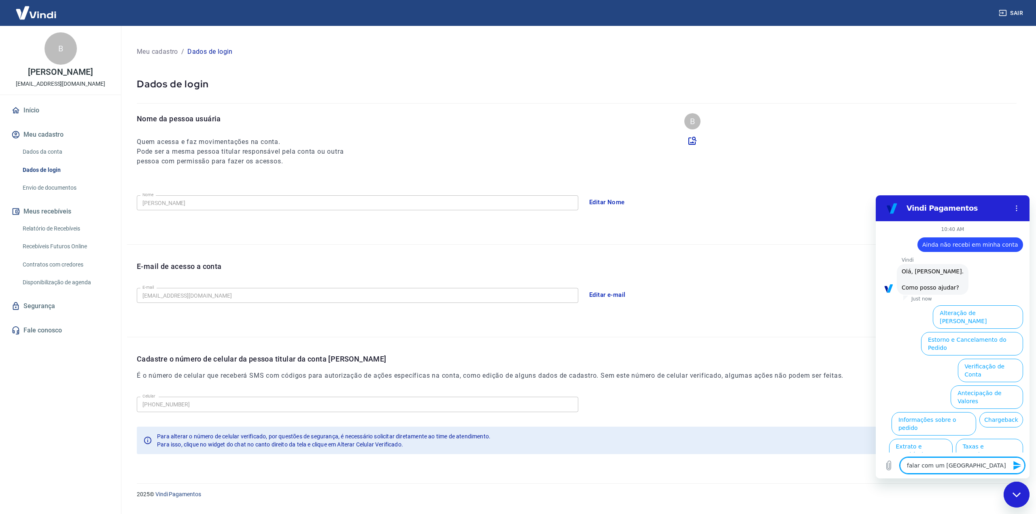
type textarea "falar com um atend"
type textarea "x"
type textarea "falar com um atende"
type textarea "x"
type textarea "falar com um atenden"
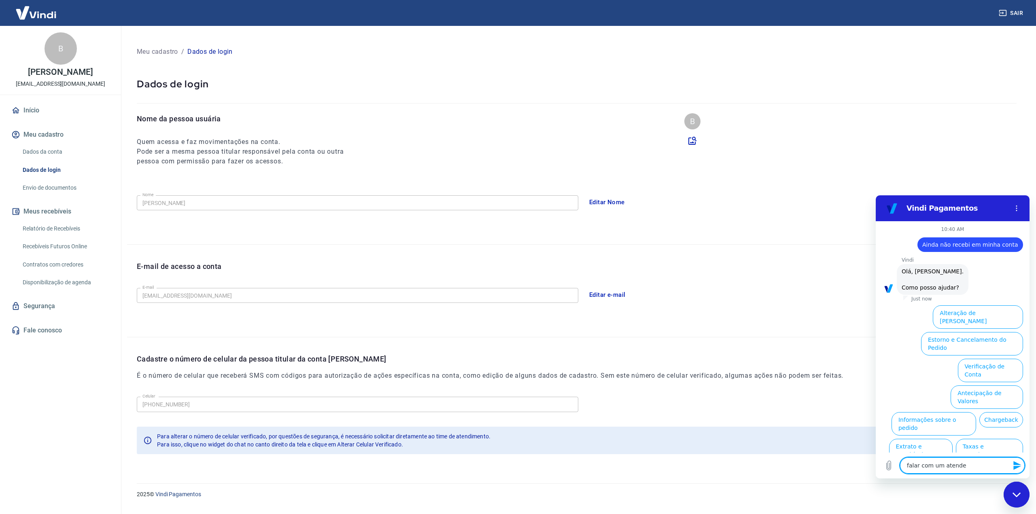
type textarea "x"
type textarea "falar com um atendent"
type textarea "x"
type textarea "falar com um atendente"
type textarea "x"
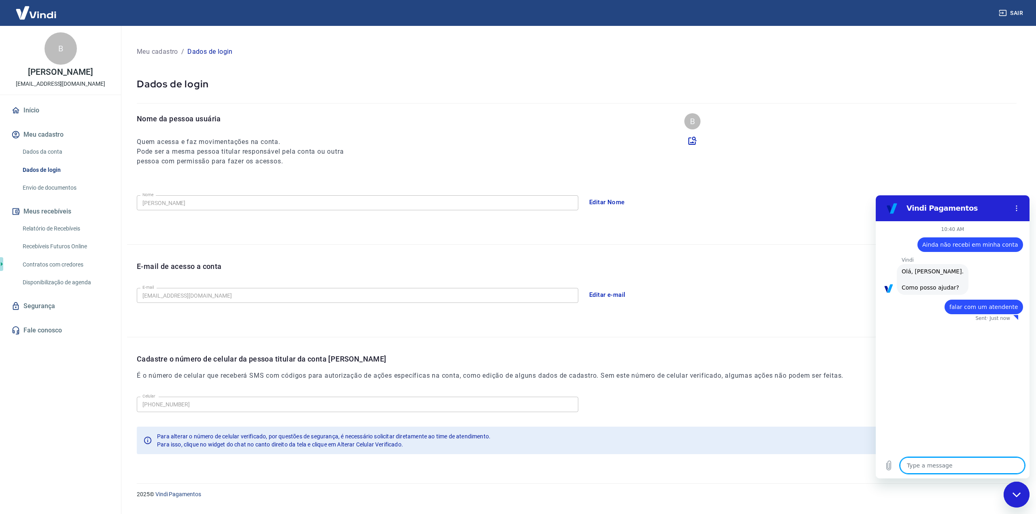
type textarea "x"
click at [977, 465] on textarea at bounding box center [962, 466] width 125 height 16
click at [937, 467] on textarea at bounding box center [962, 466] width 125 height 16
type textarea "e"
type textarea "x"
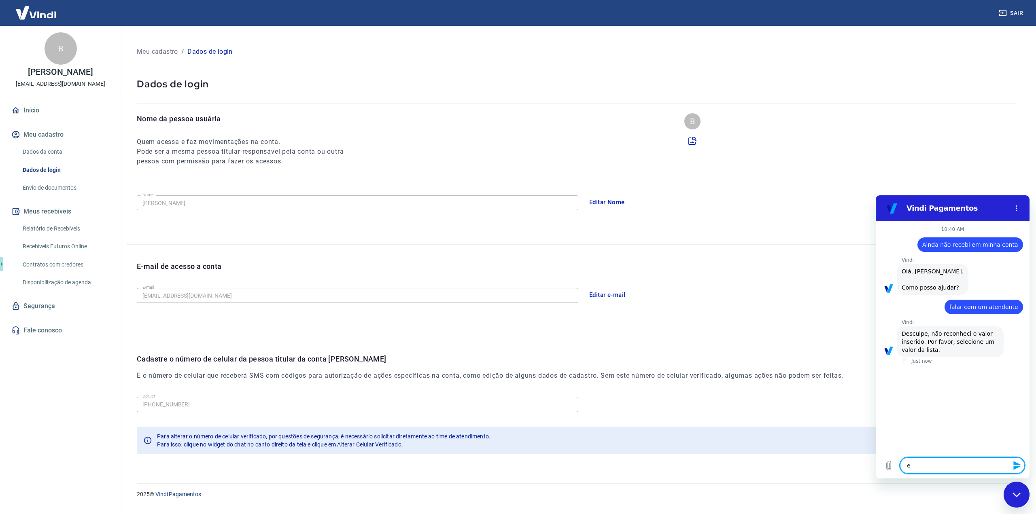
type textarea "ex"
type textarea "x"
type textarea "ext"
type textarea "x"
type textarea "extr"
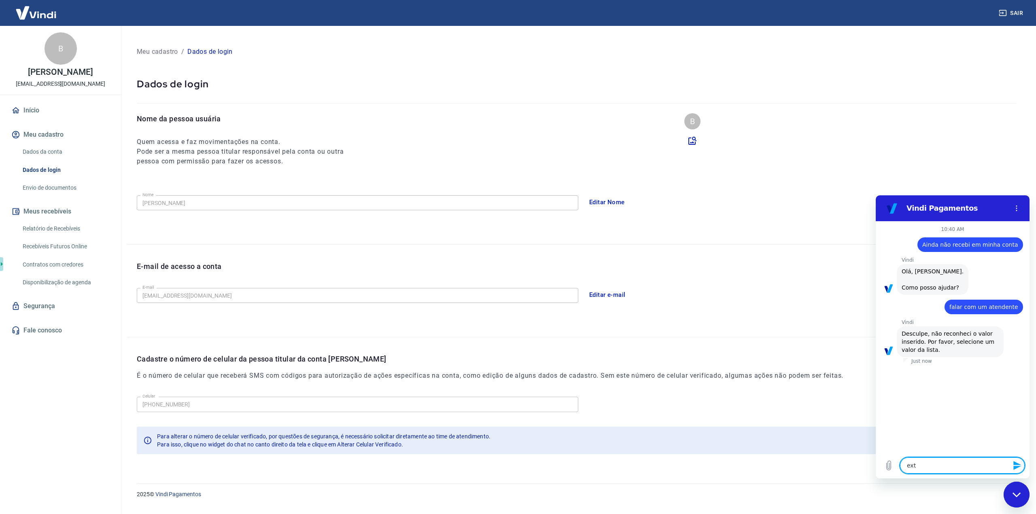
type textarea "x"
type textarea "extra"
type textarea "x"
type textarea "extrat"
type textarea "x"
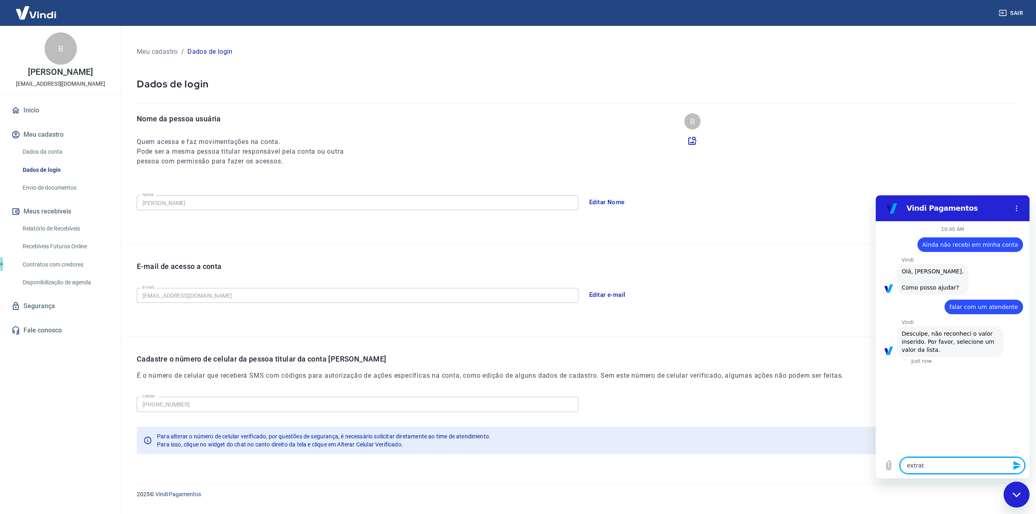
type textarea "extrato"
type textarea "x"
type textarea "extrato"
type textarea "x"
type textarea "extrato r"
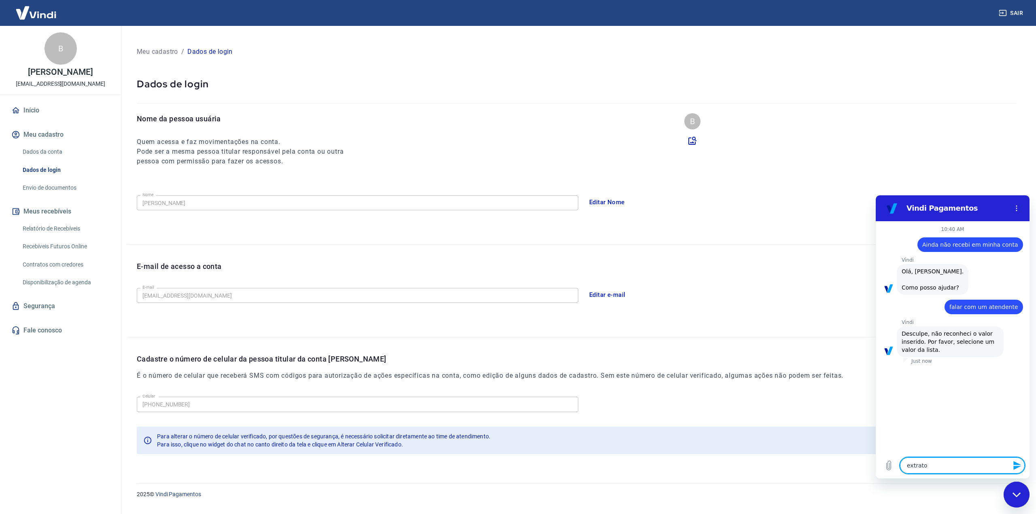
type textarea "x"
type textarea "extrato re"
type textarea "x"
type textarea "extrato rec"
type textarea "x"
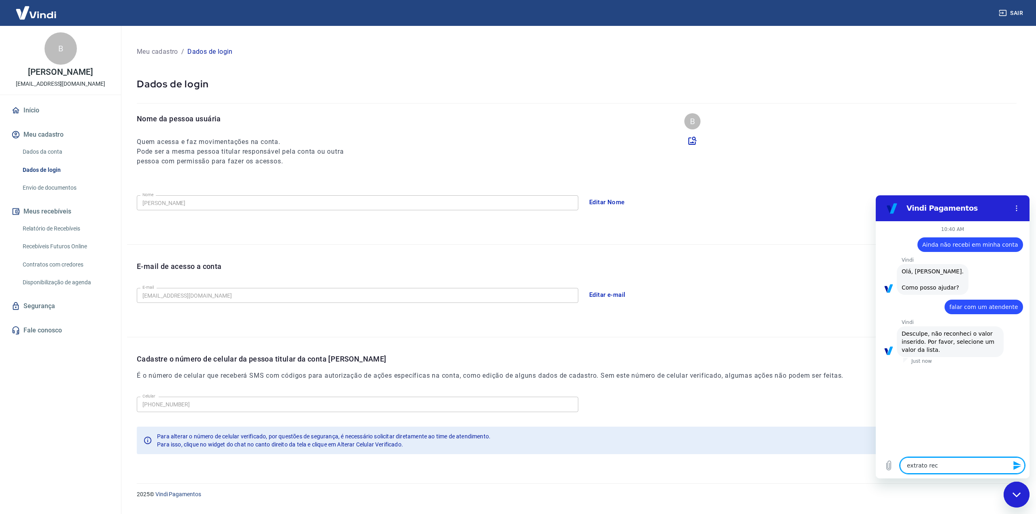
type textarea "extrato rece"
type textarea "x"
type textarea "extrato receb"
type textarea "x"
type textarea "extrato recebi"
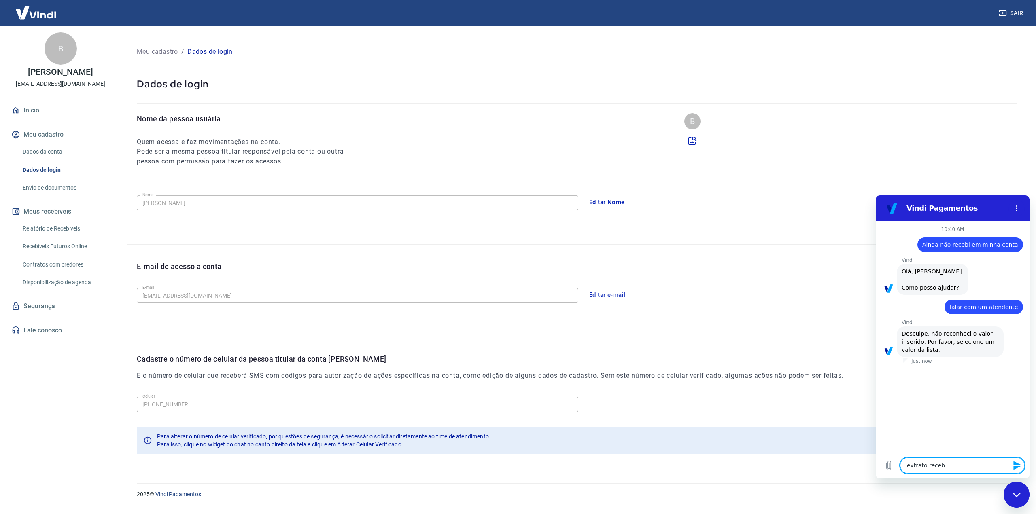
type textarea "x"
type textarea "extrato recebiv"
type textarea "x"
type textarea "extrato recebive"
type textarea "x"
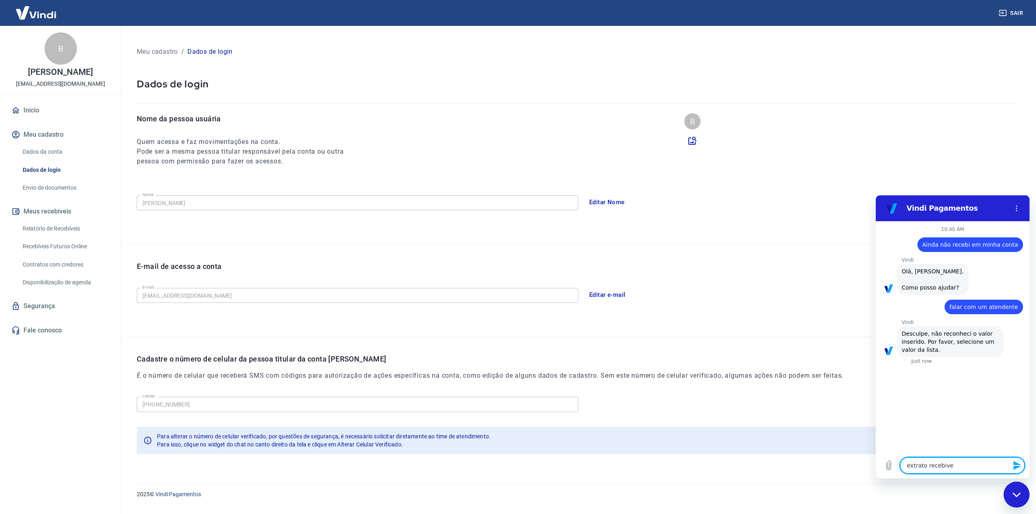
type textarea "extrato recebivei"
type textarea "x"
type textarea "extrato recebiveis"
type textarea "x"
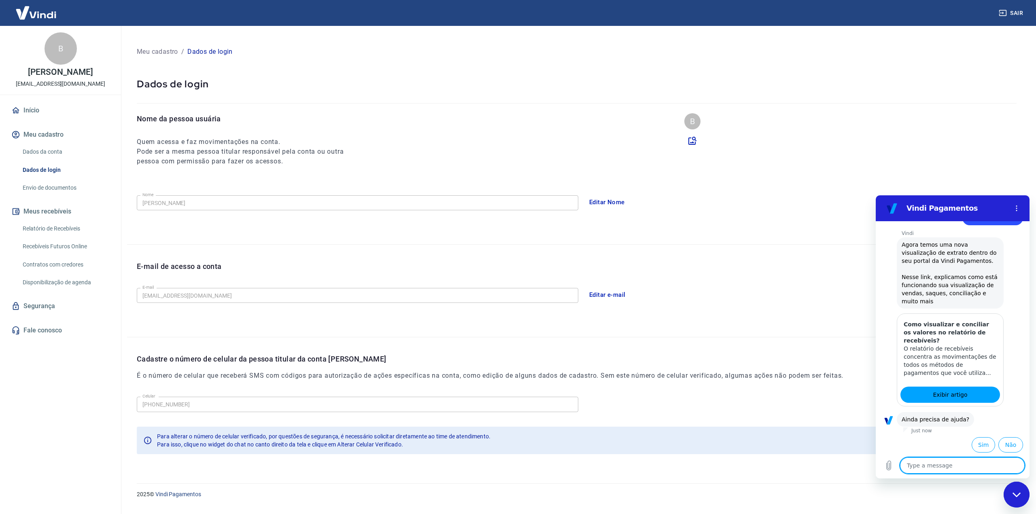
scroll to position [153, 0]
click at [967, 395] on link "Exibir artigo" at bounding box center [950, 393] width 100 height 16
click at [59, 189] on link "Envio de documentos" at bounding box center [65, 188] width 92 height 17
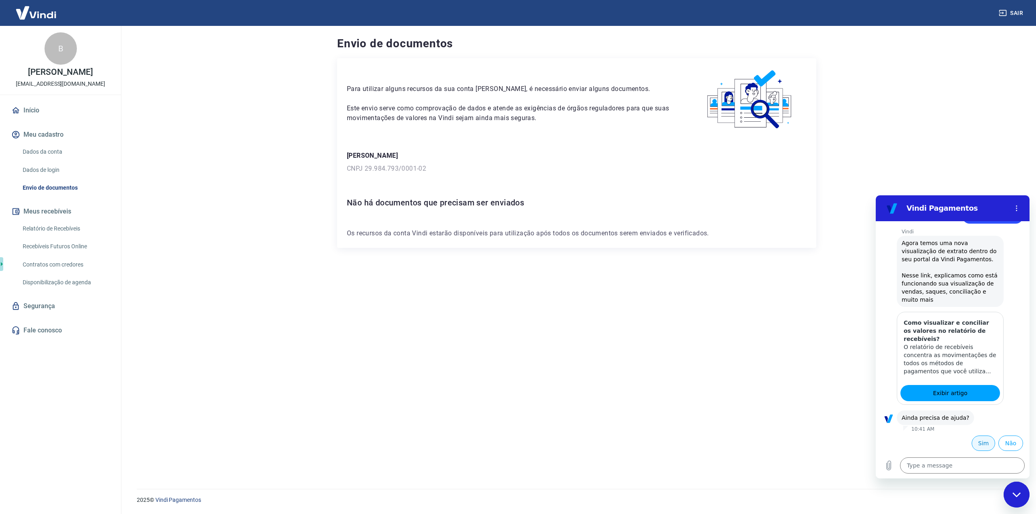
click at [974, 442] on button "Sim" at bounding box center [983, 443] width 23 height 15
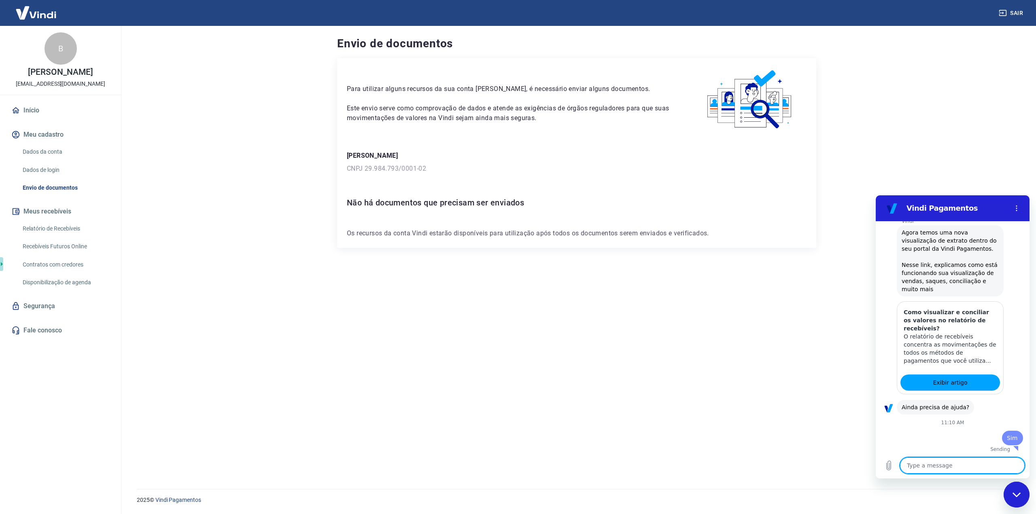
type textarea "x"
click at [936, 464] on textarea at bounding box center [962, 466] width 125 height 16
type textarea "a"
type textarea "x"
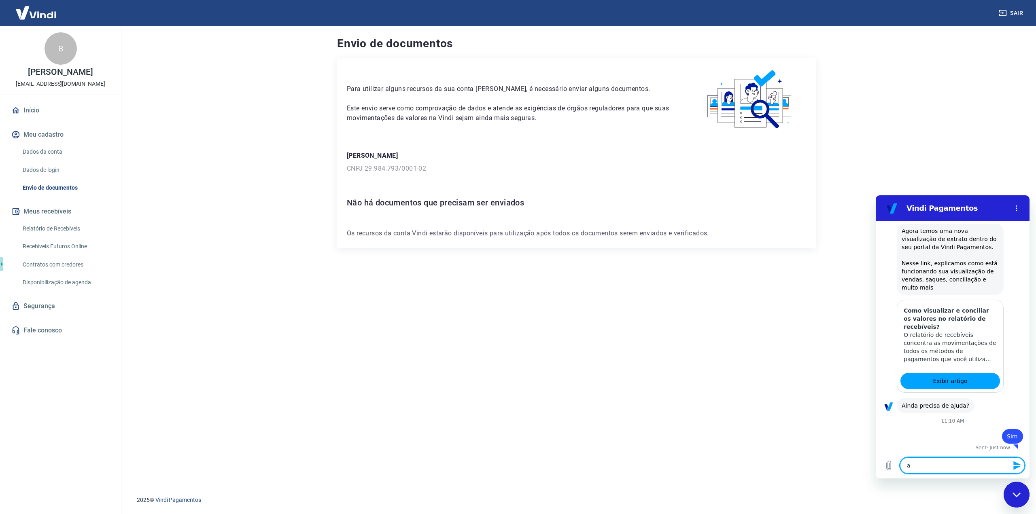
type textarea "x"
type textarea "n"
type textarea "x"
type textarea "na"
type textarea "x"
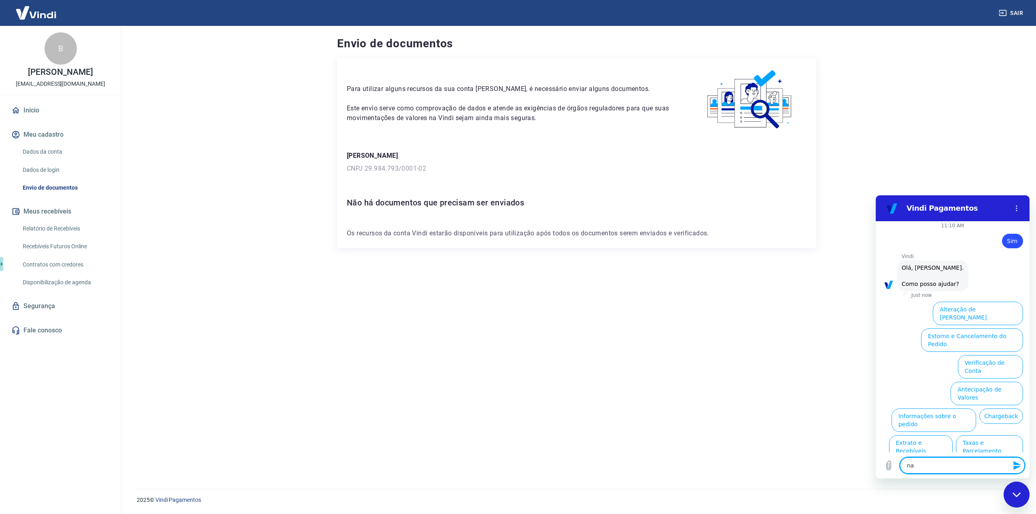
scroll to position [373, 0]
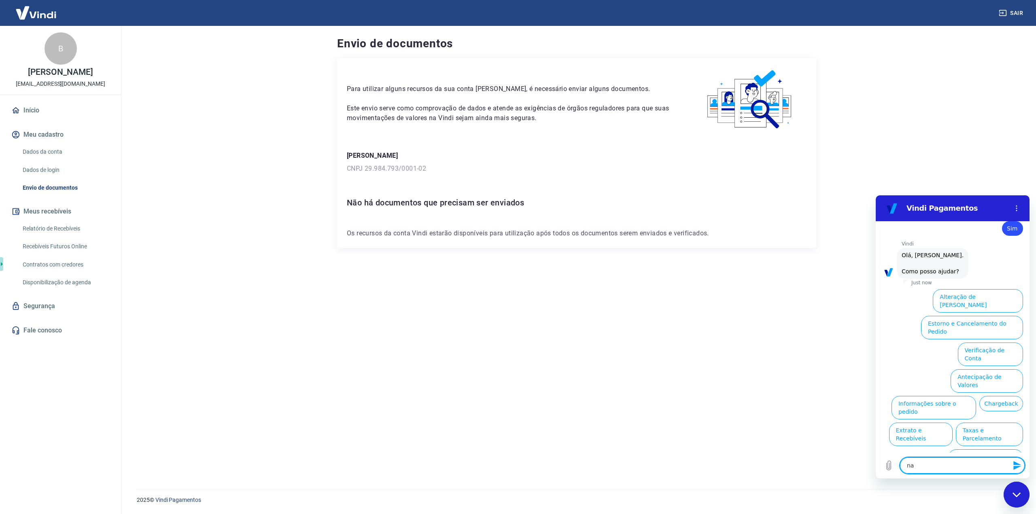
type textarea "na"
click at [953, 423] on button "Extrato e Recebíveis" at bounding box center [921, 434] width 64 height 23
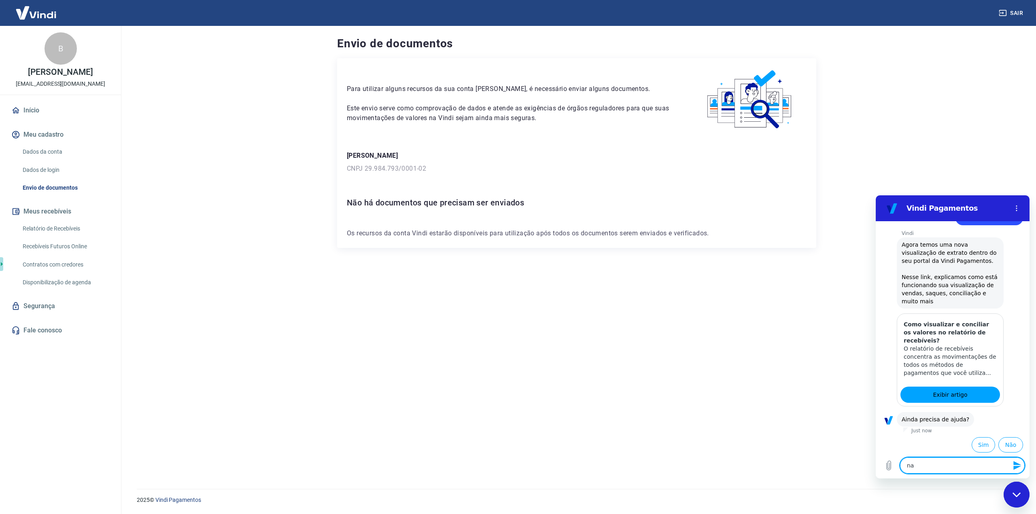
scroll to position [447, 0]
type textarea "x"
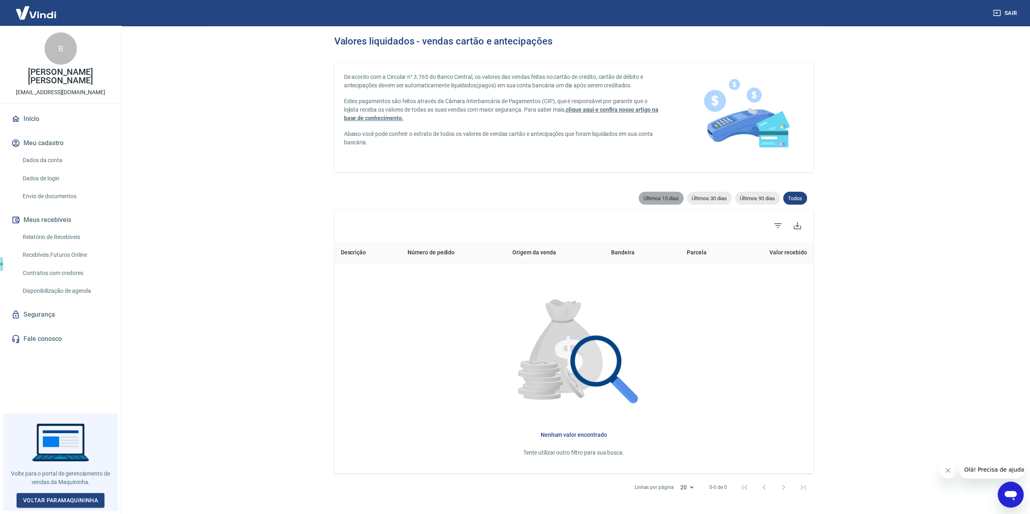
click at [655, 198] on span "Últimos 15 dias" at bounding box center [661, 198] width 45 height 6
type input "[DATE]"
click at [696, 197] on span "Últimos 30 dias" at bounding box center [709, 198] width 45 height 6
click at [777, 200] on span "Últimos 90 dias" at bounding box center [757, 198] width 45 height 6
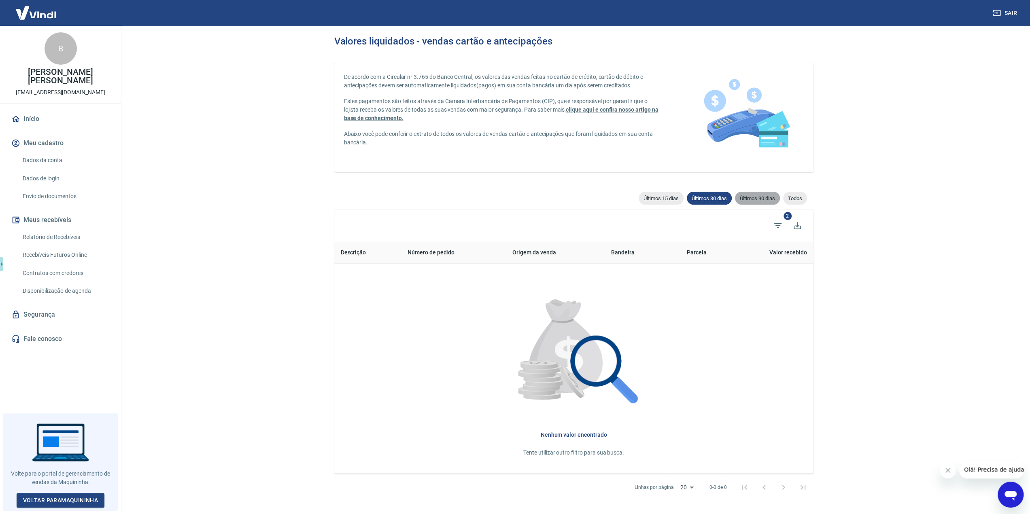
type input "[DATE]"
